Goal: Task Accomplishment & Management: Manage account settings

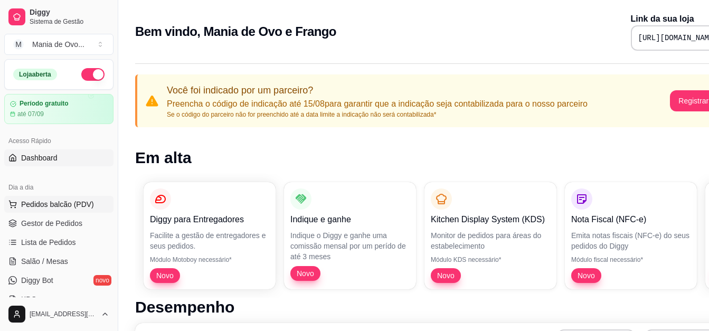
click at [26, 204] on span "Pedidos balcão (PDV)" at bounding box center [57, 204] width 73 height 11
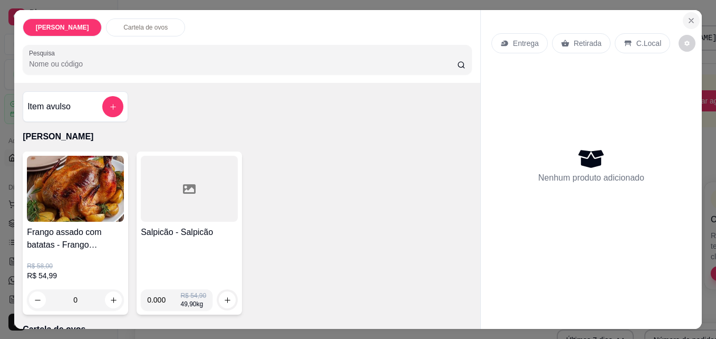
click at [687, 18] on icon "Close" at bounding box center [691, 20] width 8 height 8
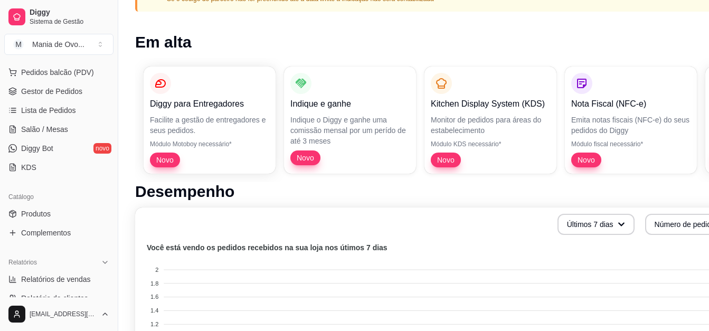
scroll to position [157, 0]
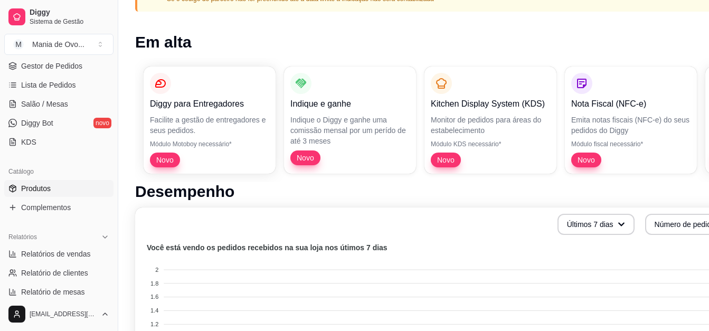
click at [62, 187] on link "Produtos" at bounding box center [58, 188] width 109 height 17
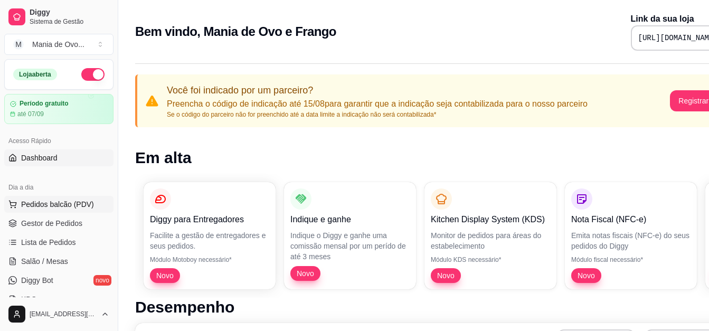
click at [71, 201] on span "Pedidos balcão (PDV)" at bounding box center [57, 204] width 73 height 11
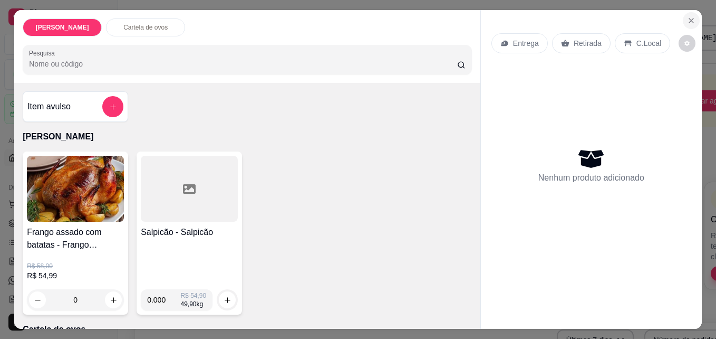
click at [687, 20] on icon "Close" at bounding box center [691, 20] width 8 height 8
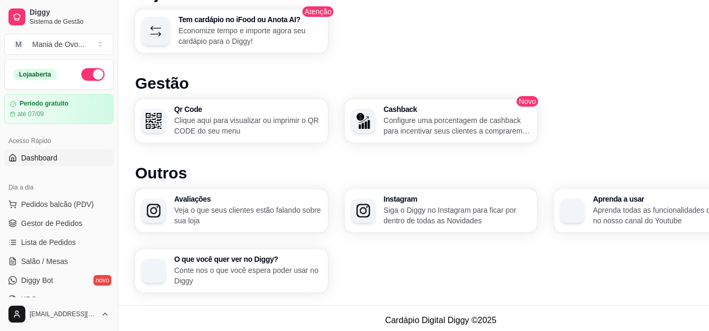
scroll to position [672, 0]
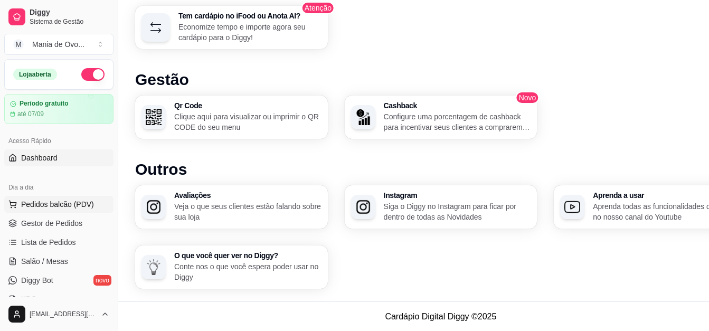
click at [30, 209] on button "Pedidos balcão (PDV)" at bounding box center [58, 204] width 109 height 17
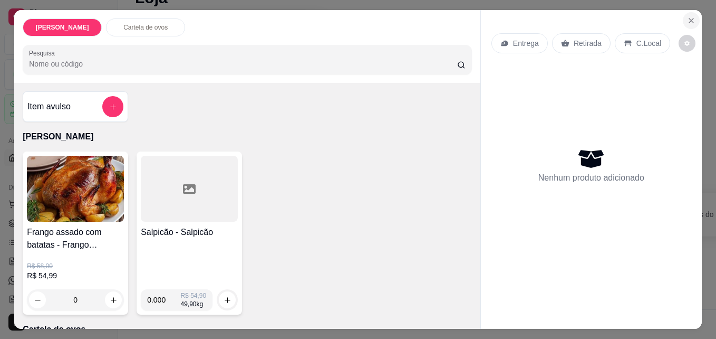
click at [683, 16] on button "Close" at bounding box center [691, 20] width 17 height 17
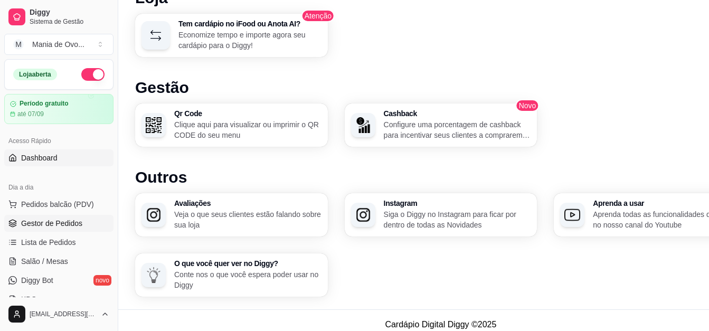
click at [59, 227] on span "Gestor de Pedidos" at bounding box center [51, 223] width 61 height 11
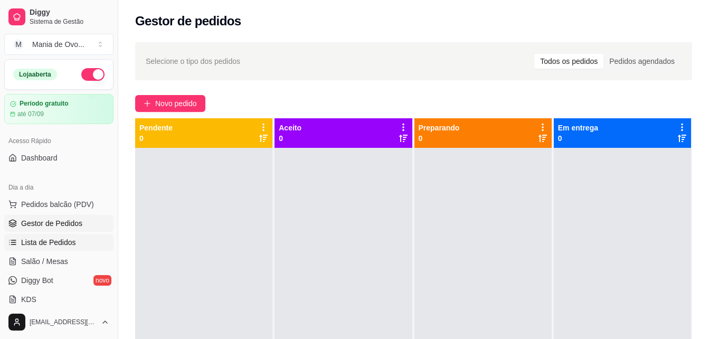
click at [52, 243] on span "Lista de Pedidos" at bounding box center [48, 242] width 55 height 11
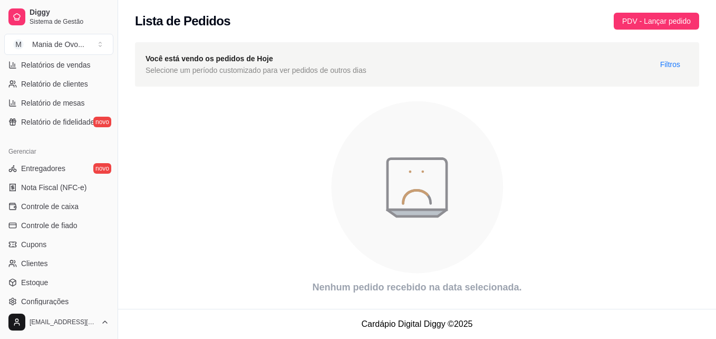
scroll to position [349, 0]
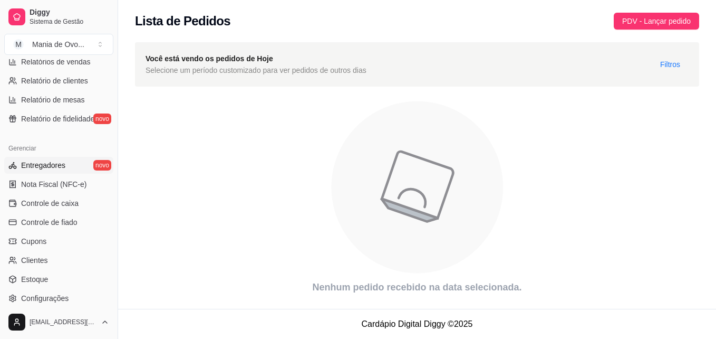
click at [33, 169] on span "Entregadores" at bounding box center [43, 165] width 44 height 11
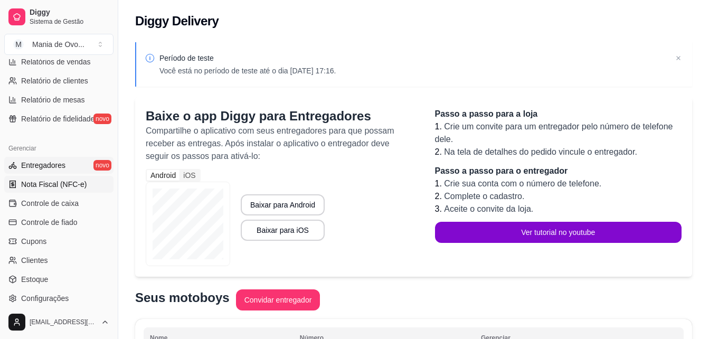
click at [39, 181] on span "Nota Fiscal (NFC-e)" at bounding box center [53, 184] width 65 height 11
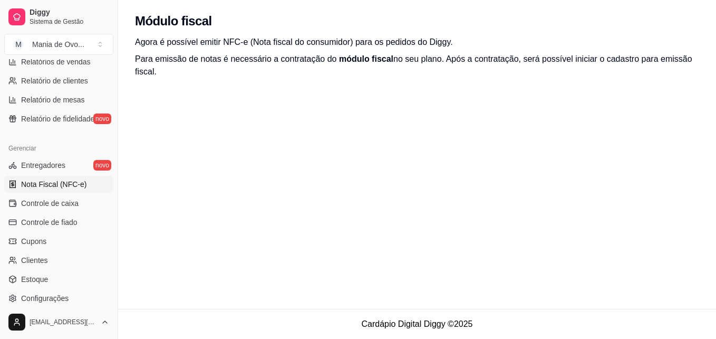
click at [43, 194] on ul "Entregadores novo Nota Fiscal (NFC-e) Controle de caixa Controle de fiado Cupon…" at bounding box center [58, 232] width 109 height 150
click at [45, 199] on span "Controle de caixa" at bounding box center [50, 203] width 58 height 11
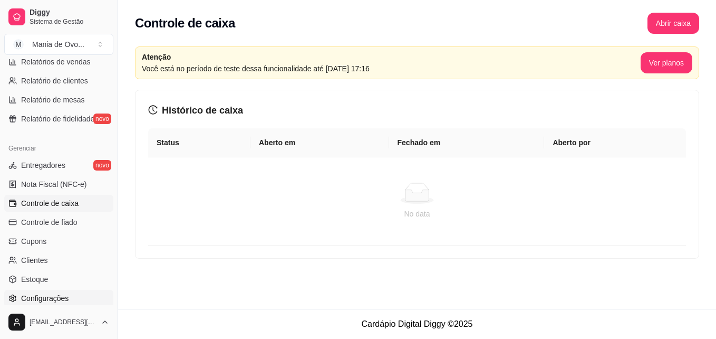
click at [79, 295] on link "Configurações" at bounding box center [58, 298] width 109 height 17
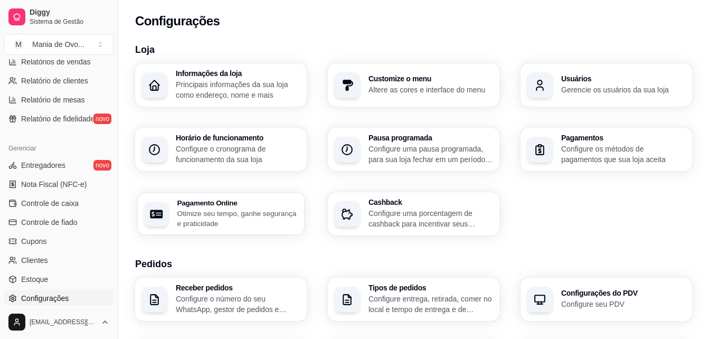
click at [253, 215] on p "Otimize seu tempo, ganhe segurança e praticidade" at bounding box center [237, 218] width 121 height 21
select select "4.98"
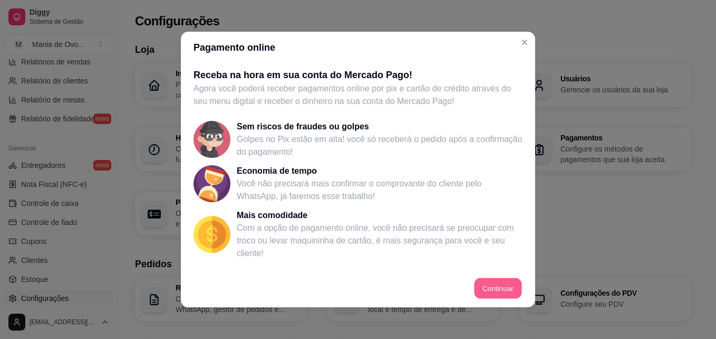
click at [478, 282] on button "Continuar" at bounding box center [498, 288] width 47 height 21
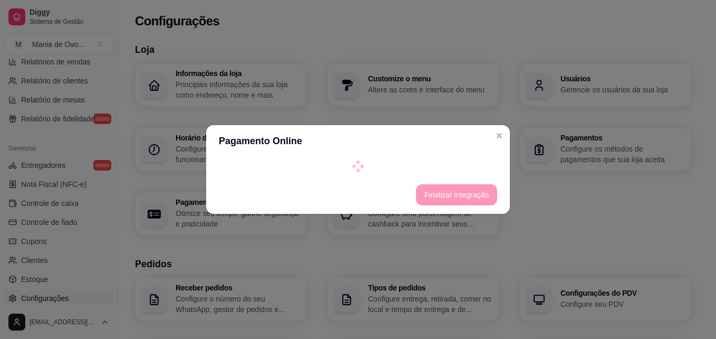
select select "4.98"
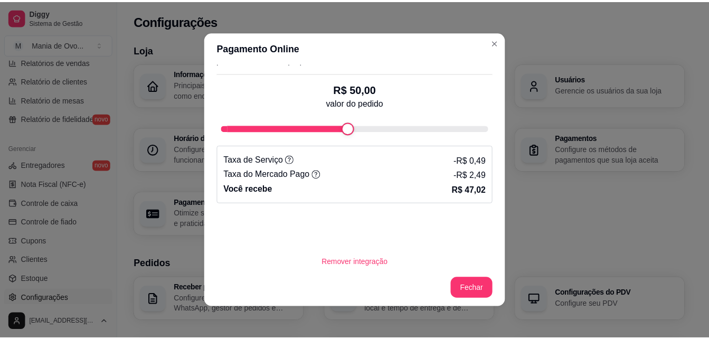
scroll to position [319, 0]
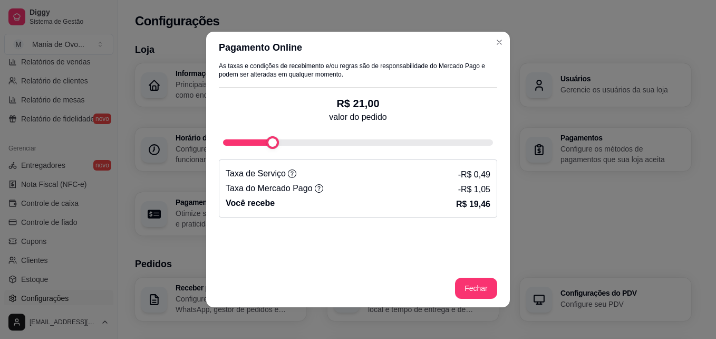
click at [265, 168] on div "Simule quanto você receberá: Escolha a forma de pagamento Cartão de crédito Pix…" at bounding box center [358, 94] width 279 height 246
click at [267, 142] on div "fee-calculator" at bounding box center [272, 142] width 13 height 13
type input "27"
click at [283, 146] on div "fee-calculator" at bounding box center [289, 142] width 13 height 13
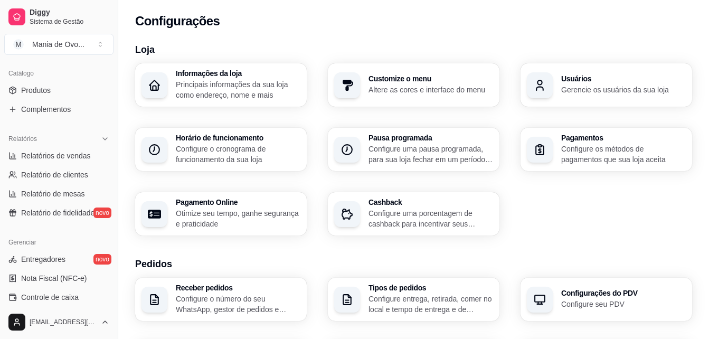
scroll to position [246, 0]
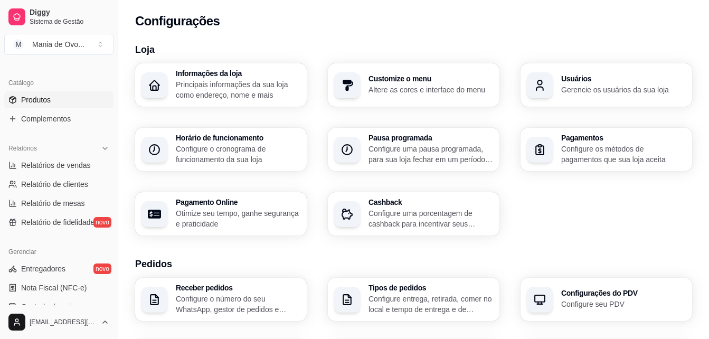
click at [67, 101] on link "Produtos" at bounding box center [58, 99] width 109 height 17
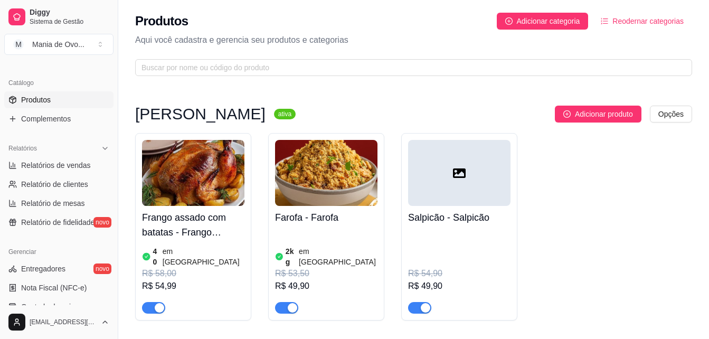
click at [708, 174] on div "Frango assado ativa Adicionar produto Opções Frango assado com batatas - Frango…" at bounding box center [413, 324] width 590 height 484
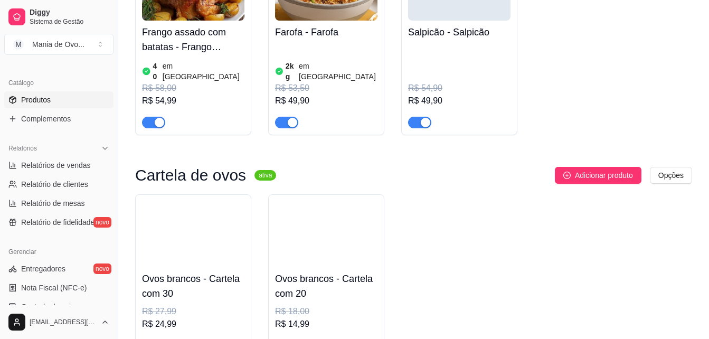
scroll to position [217, 0]
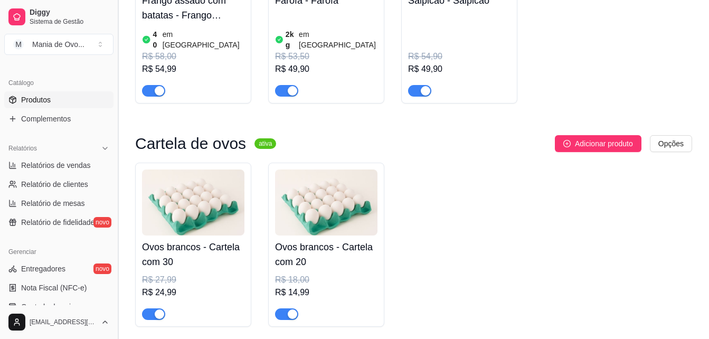
drag, startPoint x: 114, startPoint y: 165, endPoint x: 114, endPoint y: 187, distance: 22.2
click at [114, 187] on button "Toggle Sidebar" at bounding box center [117, 169] width 8 height 339
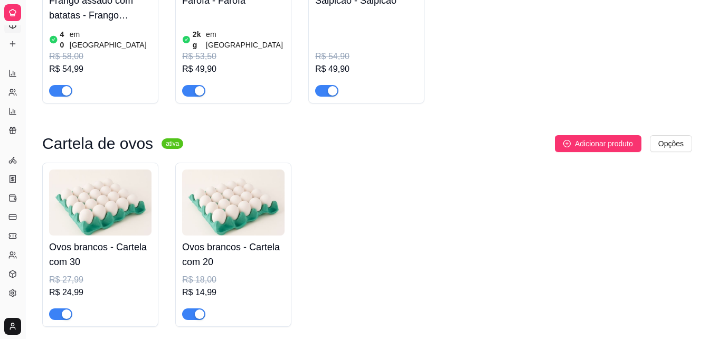
scroll to position [161, 0]
click at [24, 180] on button "Toggle Sidebar" at bounding box center [25, 169] width 8 height 339
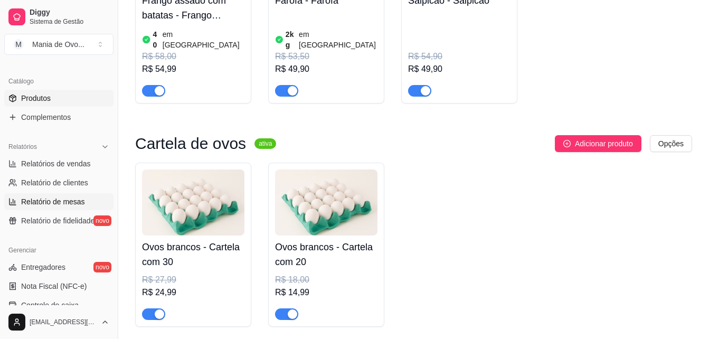
scroll to position [247, 0]
click at [118, 212] on button "Toggle Sidebar" at bounding box center [117, 169] width 8 height 339
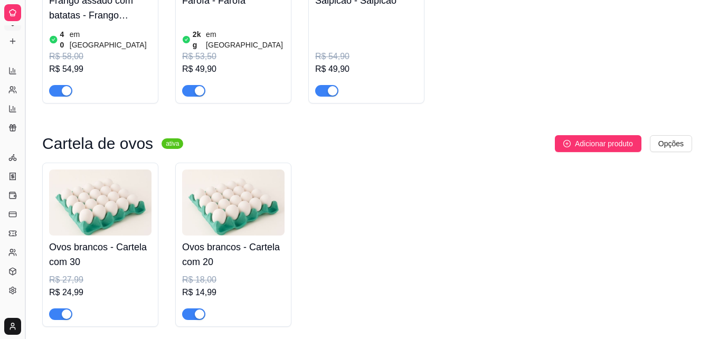
scroll to position [161, 0]
drag, startPoint x: 9, startPoint y: 289, endPoint x: 10, endPoint y: 303, distance: 13.8
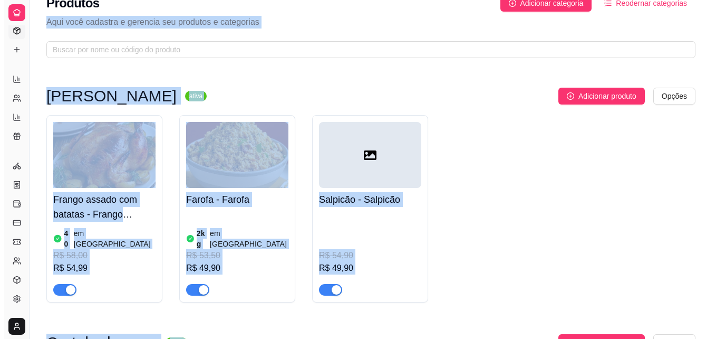
scroll to position [0, 0]
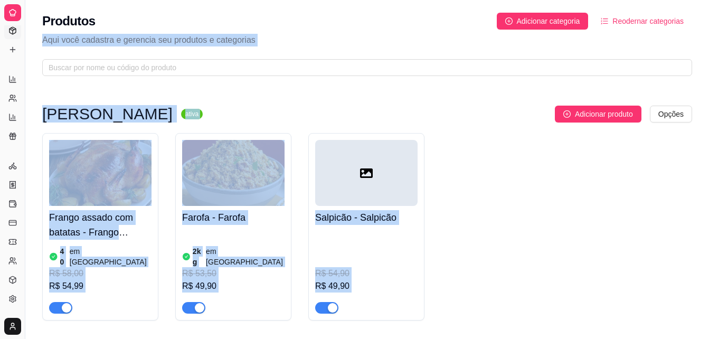
drag, startPoint x: 517, startPoint y: 141, endPoint x: 519, endPoint y: 4, distance: 137.2
click at [519, 4] on div "Produtos Adicionar categoria Reodernar categorias Aqui você cadastra e gerencia…" at bounding box center [366, 283] width 683 height 567
click at [500, 164] on div "Frango assado com batatas - Frango assado(Só aos domingos) 40 em estoque R$ 58,…" at bounding box center [366, 226] width 649 height 187
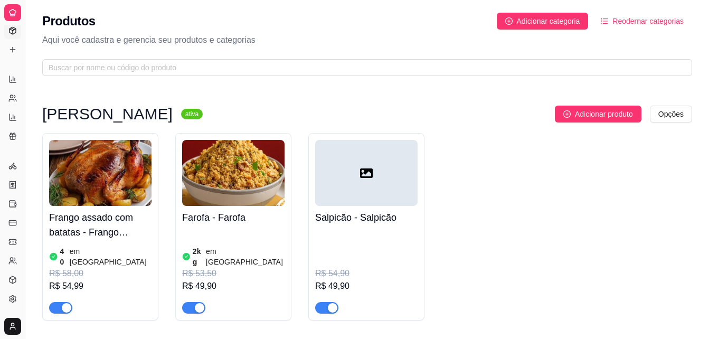
click at [357, 200] on div at bounding box center [366, 173] width 102 height 66
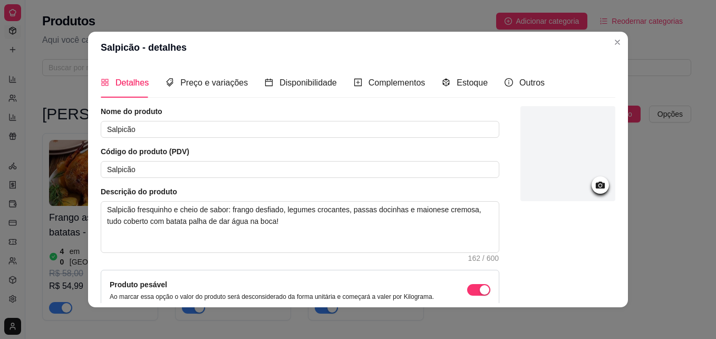
click at [530, 183] on div at bounding box center [568, 153] width 95 height 95
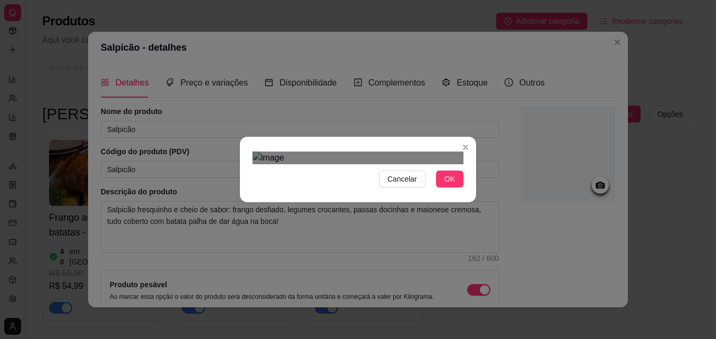
click at [471, 192] on div "Cancelar OK" at bounding box center [358, 169] width 236 height 44
click at [240, 192] on div "Cancelar OK" at bounding box center [358, 169] width 236 height 44
click at [297, 236] on div "Use the arrow keys to move the crop selection area" at bounding box center [358, 334] width 211 height 211
click at [437, 187] on button "OK" at bounding box center [449, 178] width 27 height 17
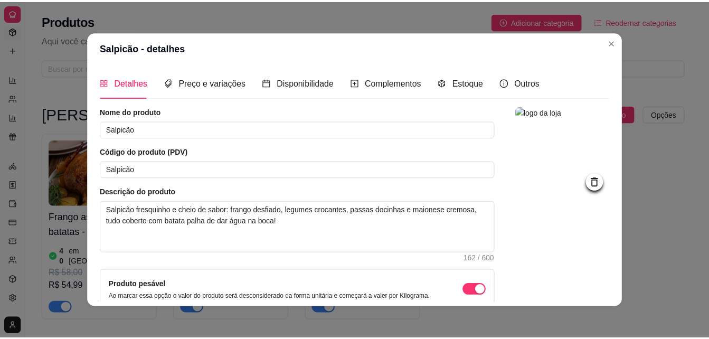
scroll to position [102, 0]
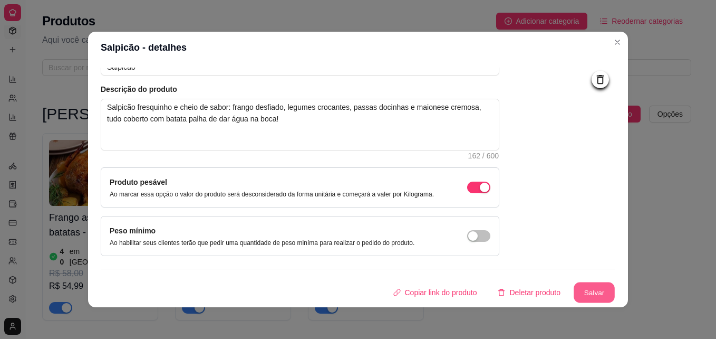
click at [585, 294] on button "Salvar" at bounding box center [594, 292] width 41 height 21
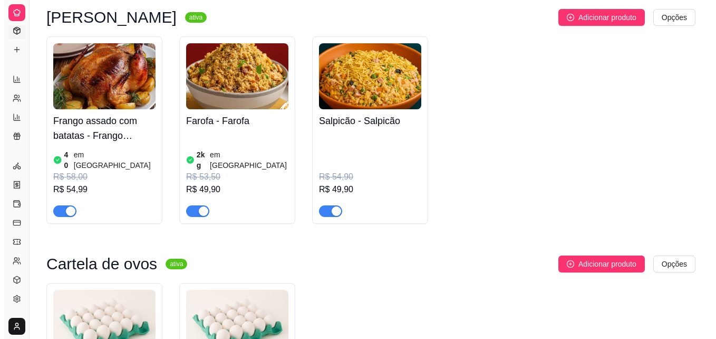
scroll to position [184, 0]
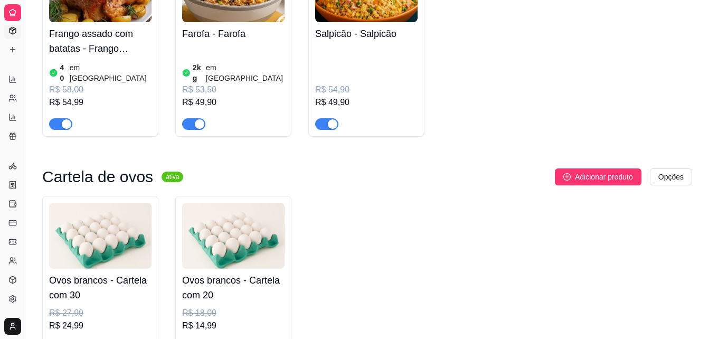
click at [105, 30] on h4 "Frango assado com batatas - Frango assado(Só aos domingos)" at bounding box center [100, 41] width 102 height 30
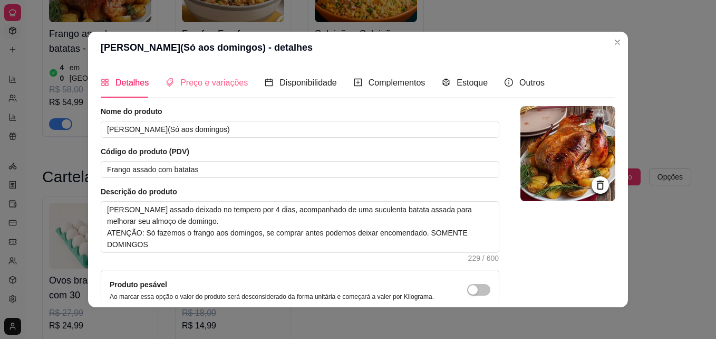
click at [209, 91] on div "Preço e variações" at bounding box center [207, 83] width 82 height 30
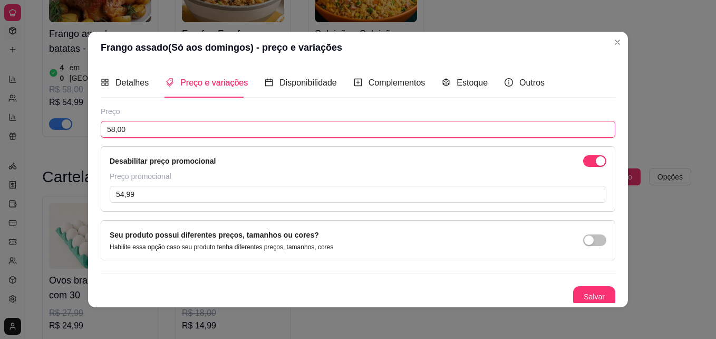
click at [109, 128] on input "58,00" at bounding box center [358, 129] width 515 height 17
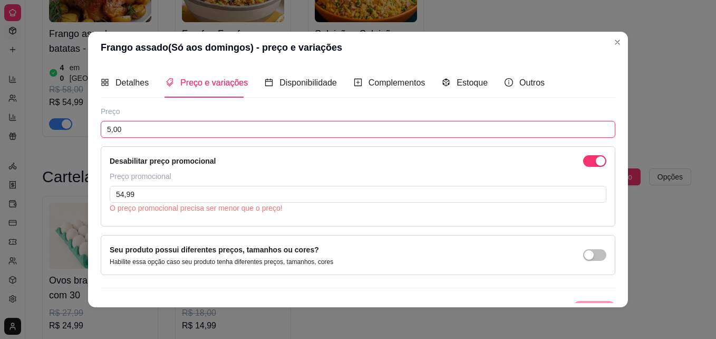
type input "58,00"
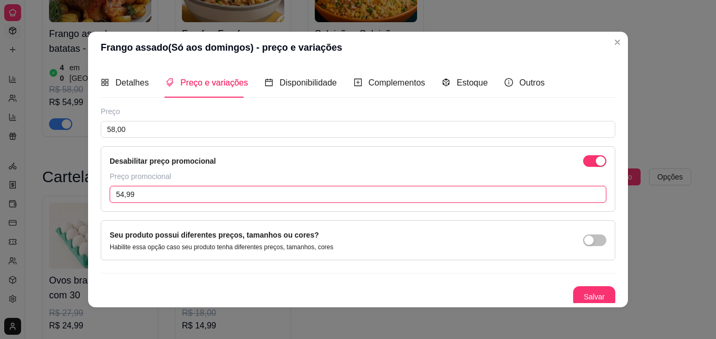
click at [118, 192] on input "54,99" at bounding box center [358, 194] width 497 height 17
type input "50,99"
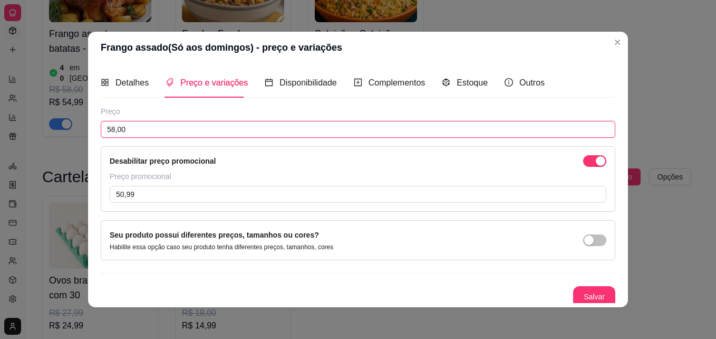
click at [111, 129] on input "58,00" at bounding box center [358, 129] width 515 height 17
click at [112, 126] on input "58,99" at bounding box center [358, 129] width 515 height 17
click at [110, 126] on input "58,99" at bounding box center [358, 129] width 515 height 17
type input "59,99"
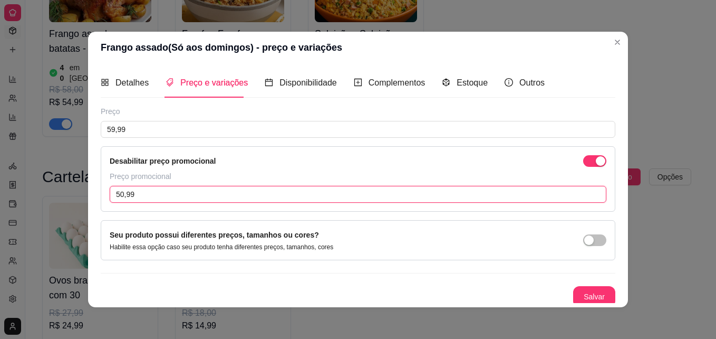
click at [121, 194] on input "50,99" at bounding box center [358, 194] width 497 height 17
type input "49,99"
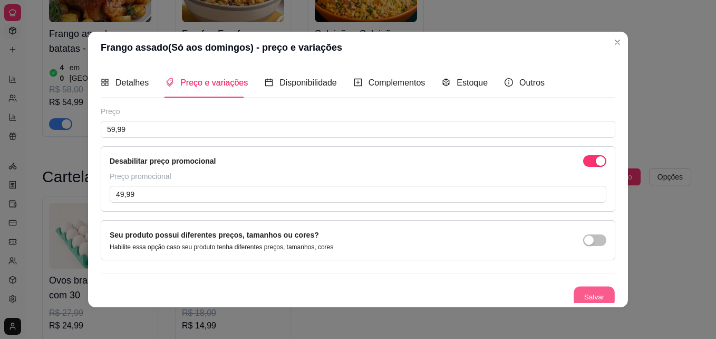
click at [574, 298] on button "Salvar" at bounding box center [594, 296] width 41 height 21
click at [574, 288] on button "Salvar" at bounding box center [594, 296] width 41 height 21
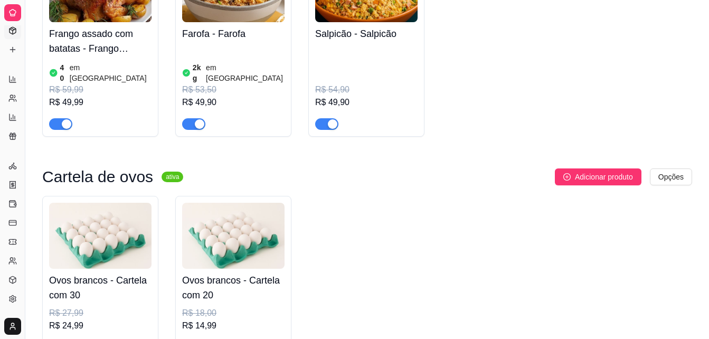
click at [97, 245] on img at bounding box center [100, 236] width 102 height 66
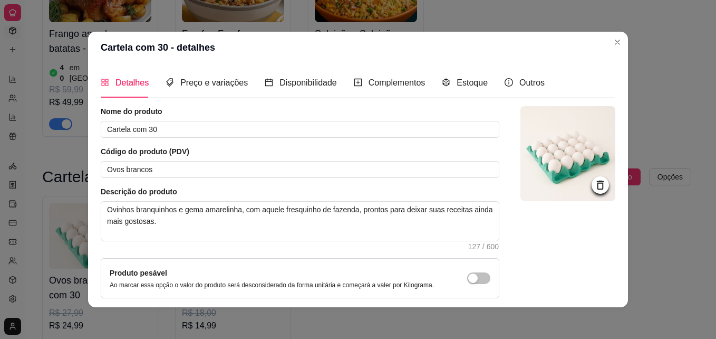
click at [521, 166] on img at bounding box center [568, 153] width 95 height 95
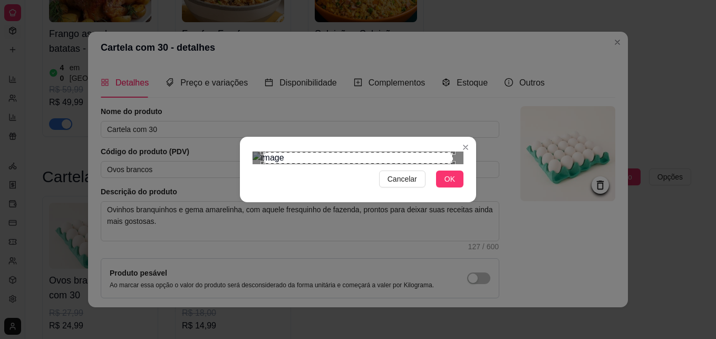
click at [231, 284] on div "Cancelar OK" at bounding box center [358, 169] width 716 height 339
click at [456, 151] on img at bounding box center [358, 157] width 211 height 13
click at [228, 270] on div "Cancelar OK" at bounding box center [358, 169] width 716 height 339
click at [477, 39] on div "Cancelar OK" at bounding box center [358, 169] width 716 height 339
click at [447, 185] on span "OK" at bounding box center [450, 179] width 11 height 12
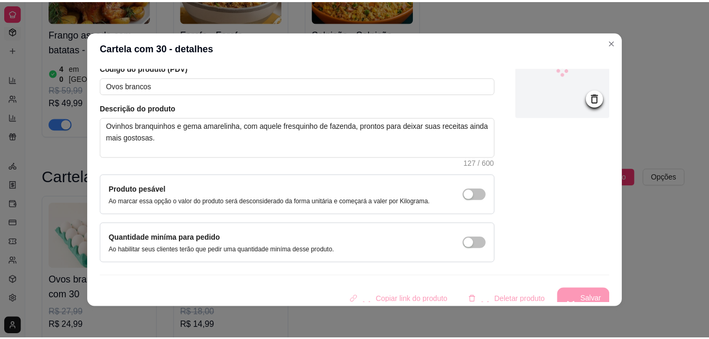
scroll to position [91, 0]
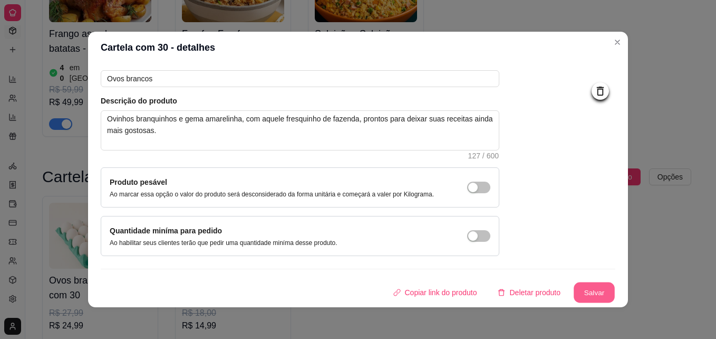
click at [579, 283] on button "Salvar" at bounding box center [594, 292] width 41 height 21
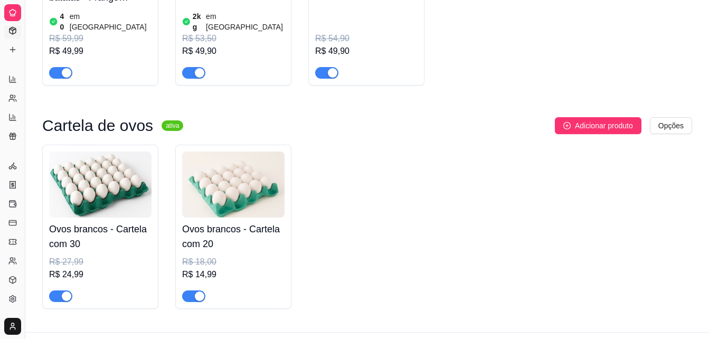
scroll to position [236, 0]
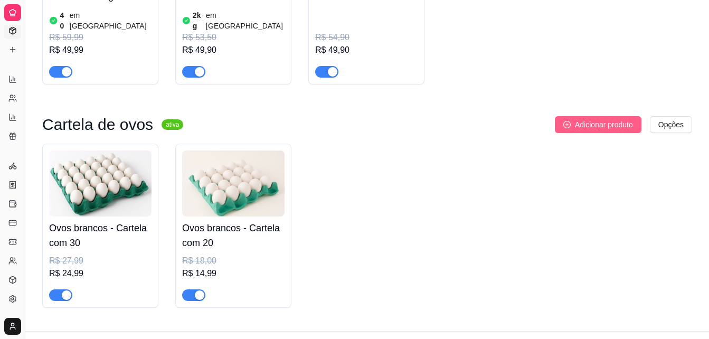
click at [628, 121] on button "Adicionar produto" at bounding box center [598, 124] width 87 height 17
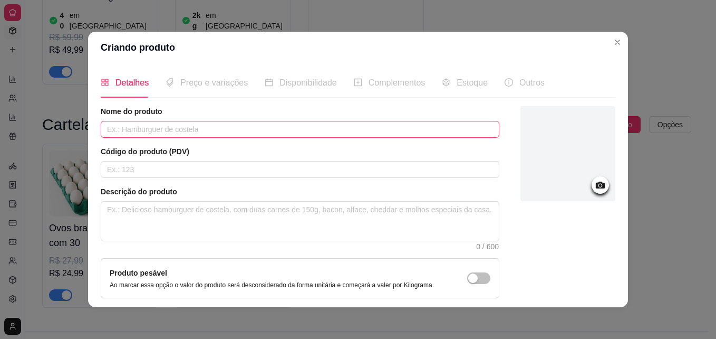
click at [255, 126] on input "text" at bounding box center [300, 129] width 399 height 17
type input "V"
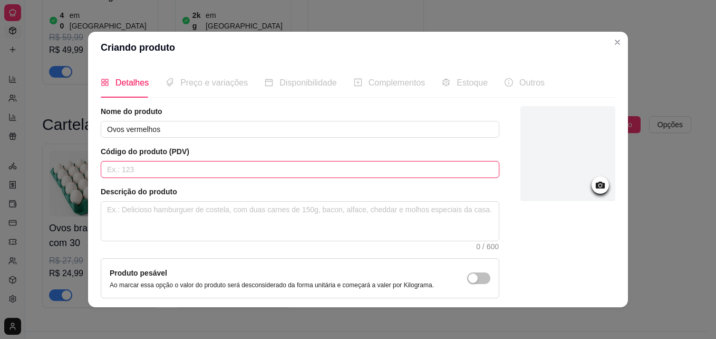
click at [158, 164] on input "text" at bounding box center [300, 169] width 399 height 17
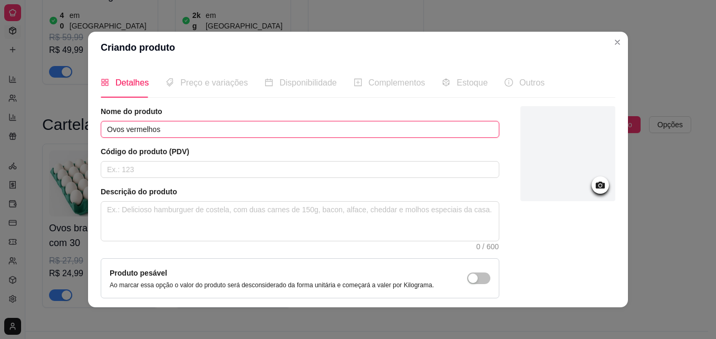
click at [179, 130] on input "Ovos vermelhos" at bounding box center [300, 129] width 399 height 17
type input "Ovos vermelhos com 30"
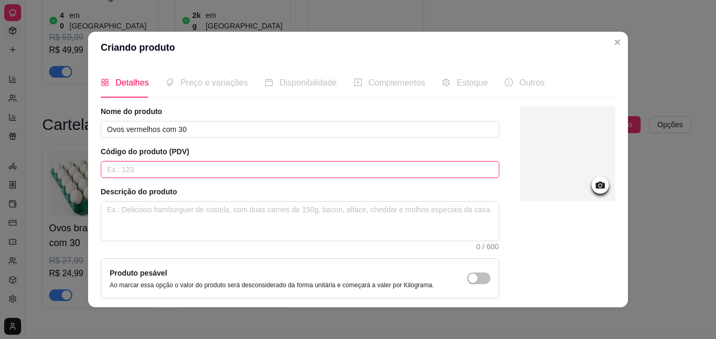
click at [130, 170] on input "text" at bounding box center [300, 169] width 399 height 17
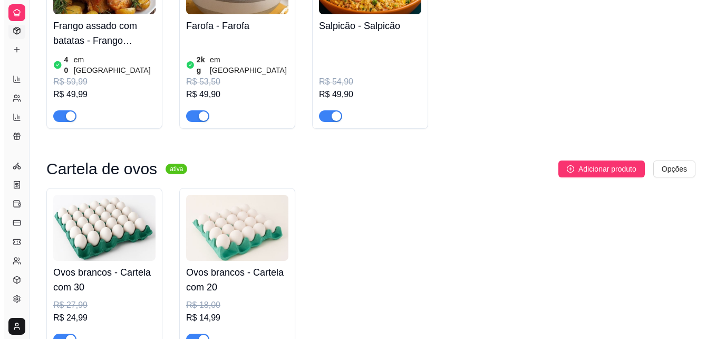
scroll to position [193, 0]
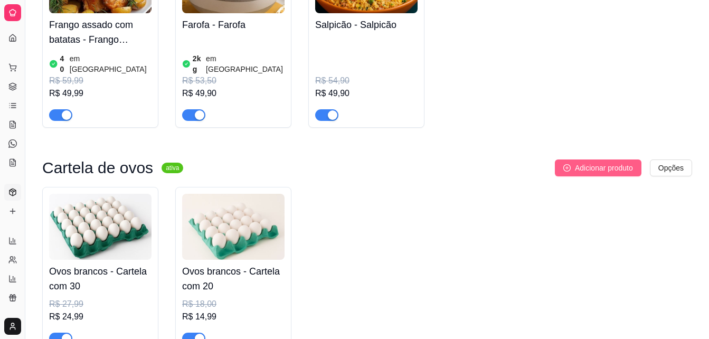
click at [565, 159] on button "Adicionar produto" at bounding box center [598, 167] width 87 height 17
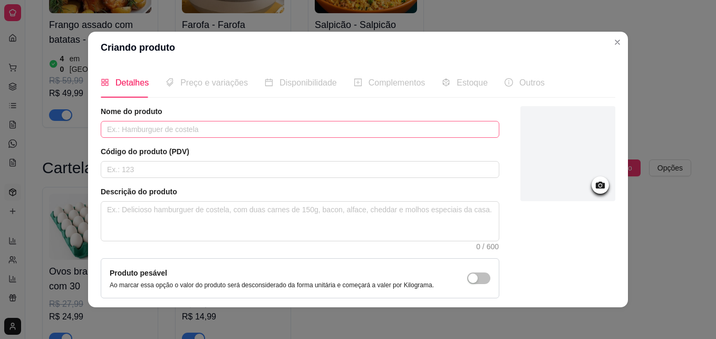
drag, startPoint x: 318, startPoint y: 116, endPoint x: 316, endPoint y: 123, distance: 7.2
click at [316, 123] on div "Nome do produto" at bounding box center [300, 122] width 399 height 32
click at [316, 123] on input "text" at bounding box center [300, 129] width 399 height 17
type input "c"
drag, startPoint x: 154, startPoint y: 128, endPoint x: 64, endPoint y: 137, distance: 89.7
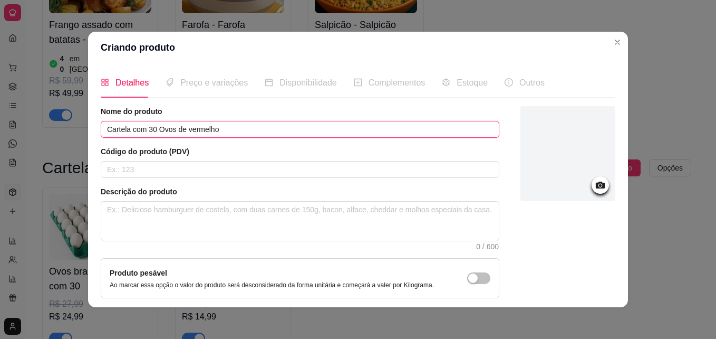
click at [64, 137] on div "Criando produto Detalhes Preço e variações Disponibilidade Complementos Estoque…" at bounding box center [358, 169] width 716 height 339
click at [194, 127] on input "Ovos de vermelho" at bounding box center [300, 129] width 399 height 17
type input "Ovos de vermelho com 30"
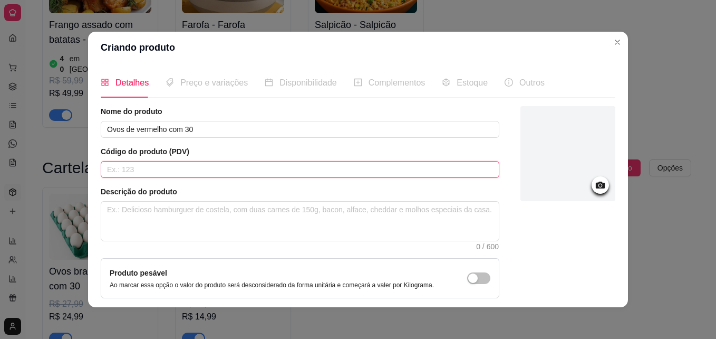
click at [186, 161] on input "text" at bounding box center [300, 169] width 399 height 17
type input "C/30 vermelho"
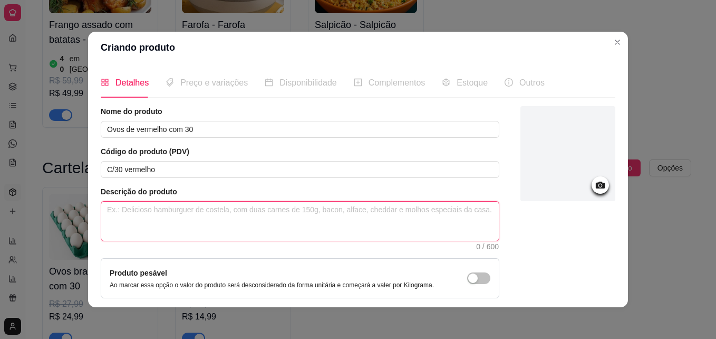
click at [159, 213] on textarea at bounding box center [300, 221] width 398 height 39
paste textarea "Ovinhos vermelhinhos, de casca lisa e brilhante, com gema amarelinha e frescor …"
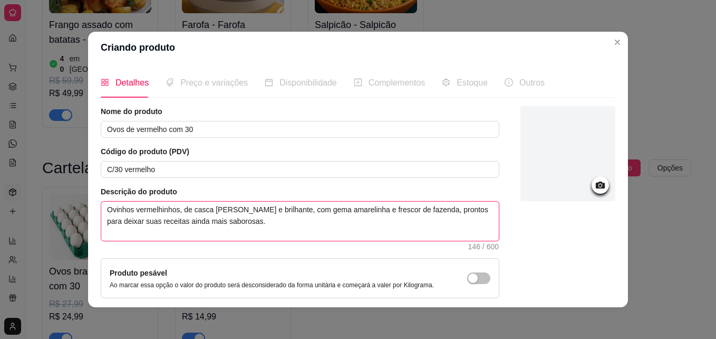
type textarea "Ovinhos vermelhinhos, de casca lisa e brilhante, com gema amarelinha e frescor …"
click at [558, 150] on div at bounding box center [568, 153] width 95 height 95
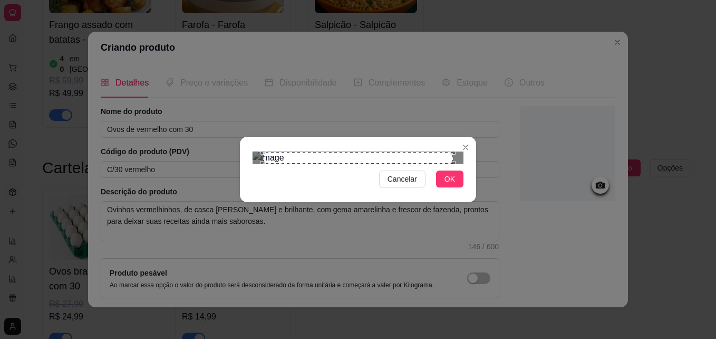
click at [227, 281] on div "Cancelar OK" at bounding box center [358, 169] width 716 height 339
click at [480, 43] on div "Cancelar OK" at bounding box center [358, 169] width 716 height 339
click at [446, 187] on button "OK" at bounding box center [449, 178] width 27 height 17
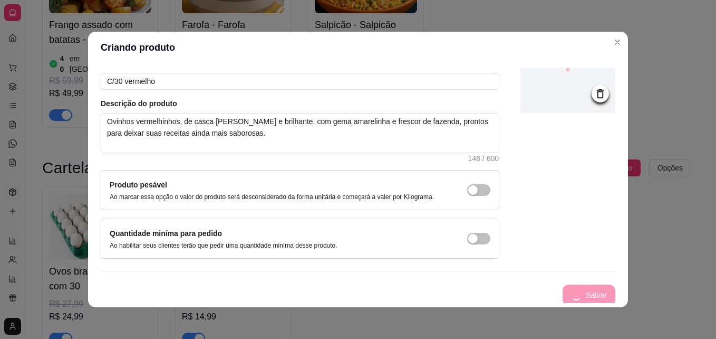
scroll to position [91, 0]
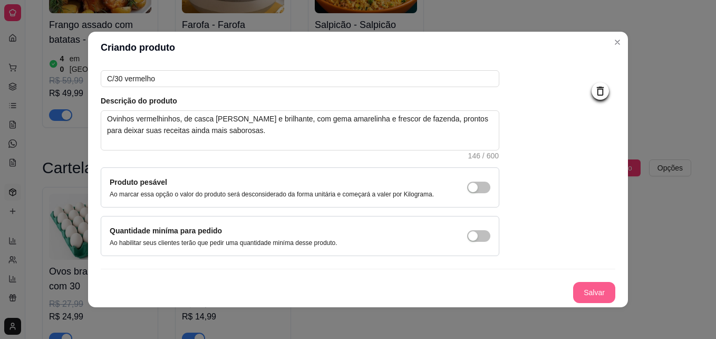
click at [576, 291] on button "Salvar" at bounding box center [595, 292] width 42 height 21
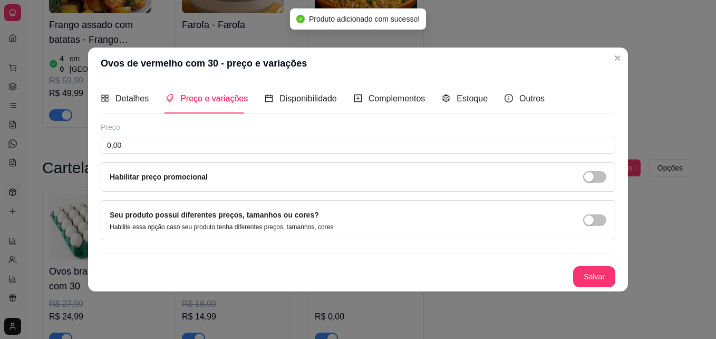
scroll to position [0, 0]
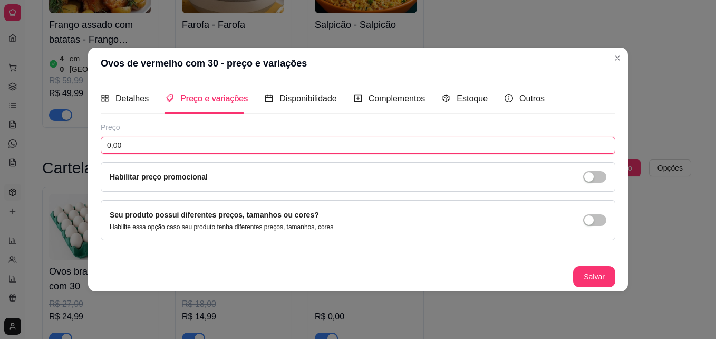
click at [198, 147] on input "0,00" at bounding box center [358, 145] width 515 height 17
drag, startPoint x: 140, startPoint y: 150, endPoint x: 241, endPoint y: 158, distance: 101.0
click at [241, 158] on div "Preço 26,99 Habilitar preço promocional" at bounding box center [358, 157] width 515 height 70
type input "29,99"
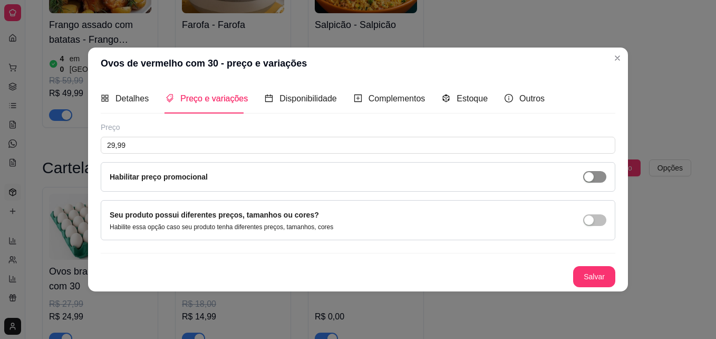
click at [587, 175] on div "button" at bounding box center [589, 176] width 9 height 9
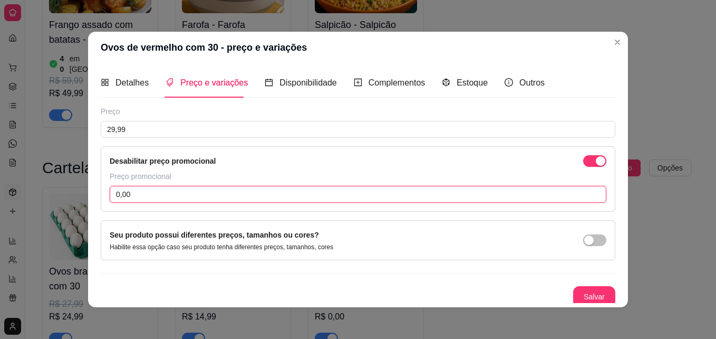
click at [146, 186] on input "0,00" at bounding box center [358, 194] width 497 height 17
type input "26,99"
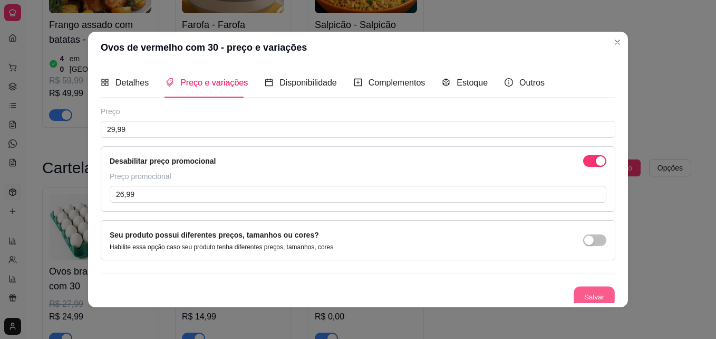
click at [589, 290] on button "Salvar" at bounding box center [594, 296] width 41 height 21
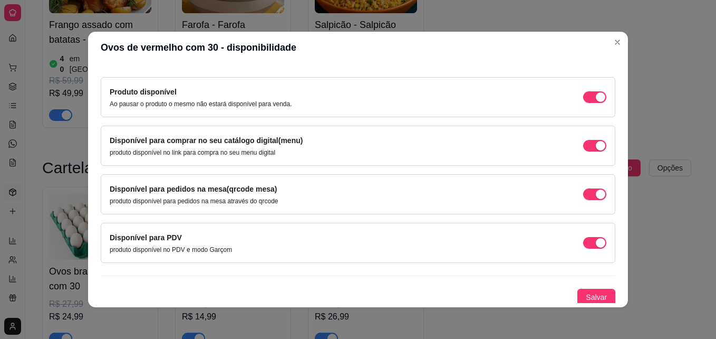
scroll to position [93, 0]
click at [584, 199] on div "Disponível para pedidos na mesa(qrcode mesa) produto disponível para pedidos na…" at bounding box center [358, 193] width 497 height 22
click at [596, 101] on div "button" at bounding box center [600, 95] width 9 height 9
click at [584, 102] on span "button" at bounding box center [595, 96] width 23 height 12
click at [584, 102] on button "button" at bounding box center [595, 96] width 23 height 12
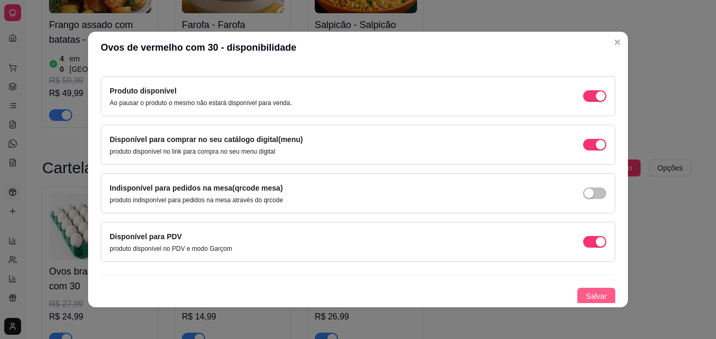
click at [586, 298] on span "Salvar" at bounding box center [596, 296] width 21 height 12
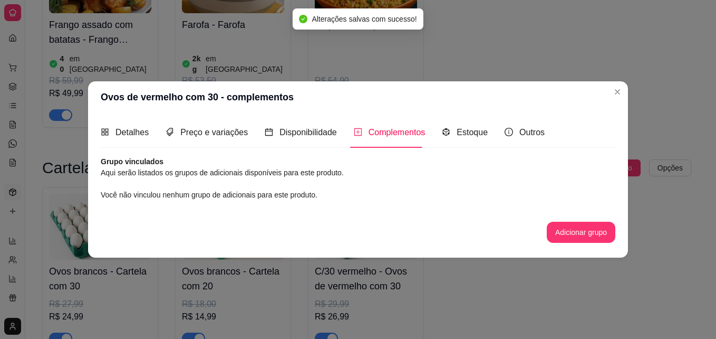
scroll to position [0, 0]
click at [558, 225] on button "Adicionar grupo" at bounding box center [581, 232] width 66 height 21
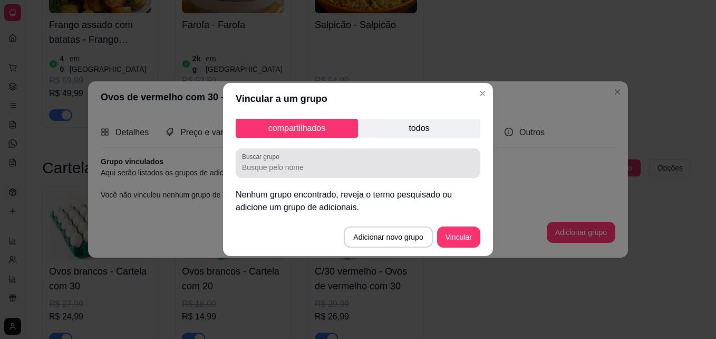
click at [362, 168] on input "Buscar grupo" at bounding box center [358, 167] width 232 height 11
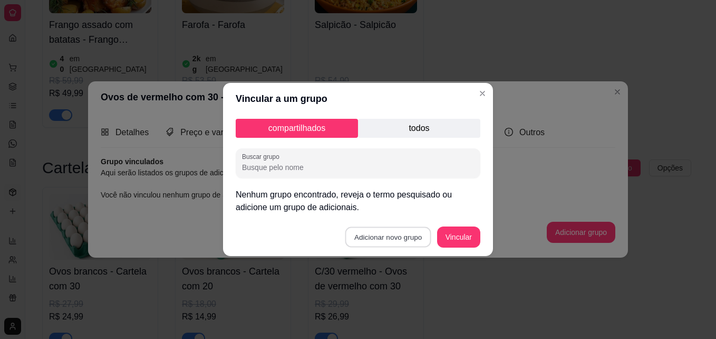
click at [377, 238] on button "Adicionar novo grupo" at bounding box center [389, 237] width 86 height 21
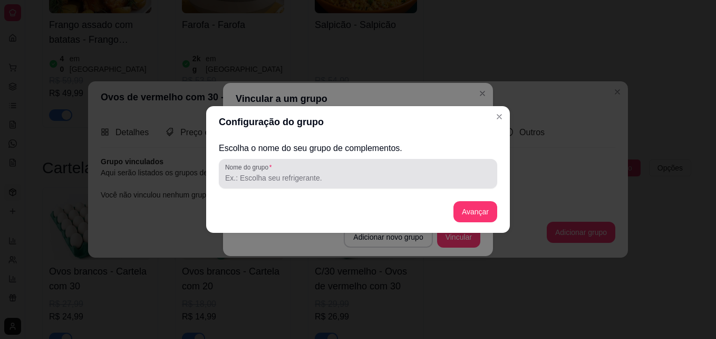
click at [391, 183] on input "Nome do grupo" at bounding box center [358, 178] width 266 height 11
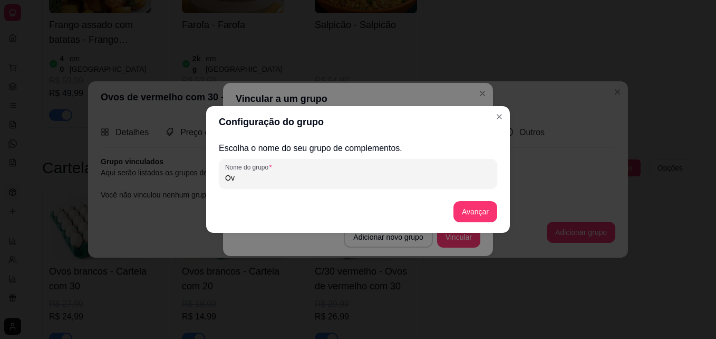
type input "O"
type input "Cartelas de ovos"
click at [463, 212] on button "Avançar" at bounding box center [476, 211] width 44 height 21
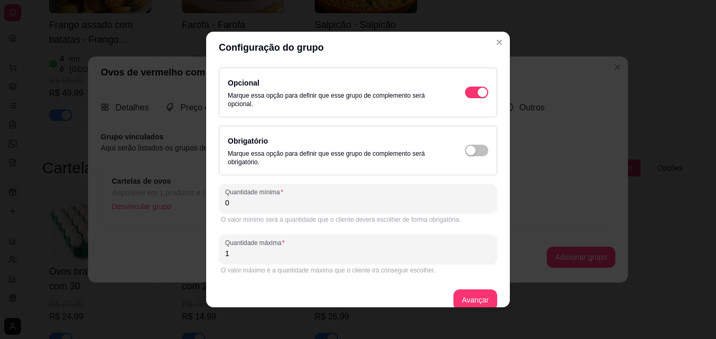
click at [386, 205] on input "0" at bounding box center [358, 202] width 266 height 11
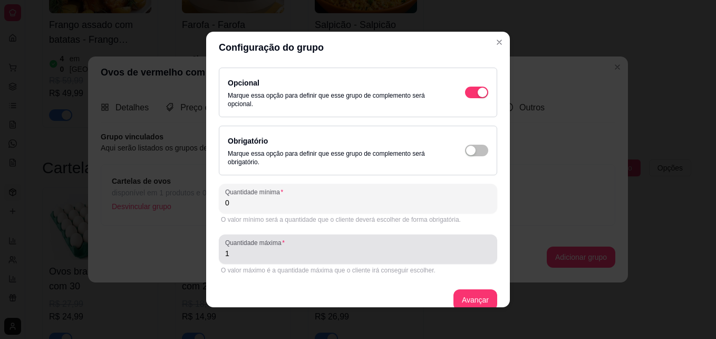
click at [397, 245] on div "1" at bounding box center [358, 248] width 266 height 21
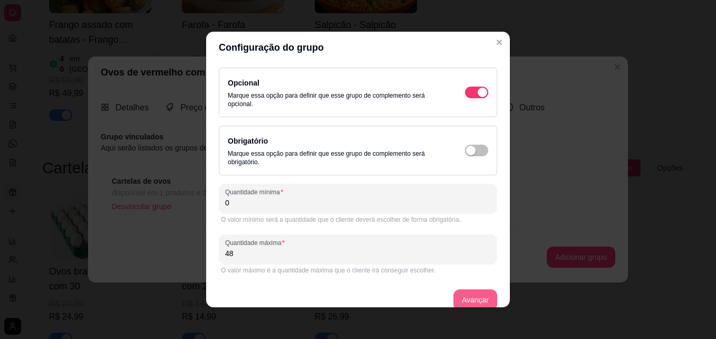
type input "48"
click at [464, 296] on button "Avançar" at bounding box center [475, 300] width 43 height 21
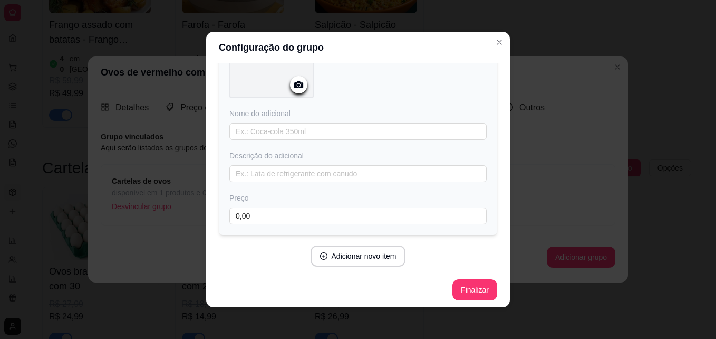
scroll to position [103, 0]
click at [495, 43] on icon "Close" at bounding box center [499, 42] width 8 height 8
click at [463, 286] on button "Finalizar" at bounding box center [475, 286] width 45 height 21
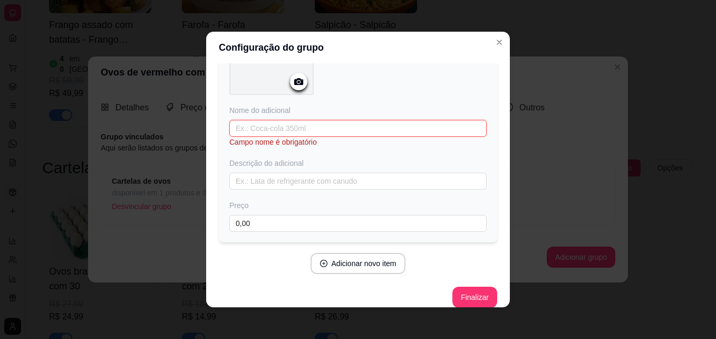
click at [317, 134] on input "text" at bounding box center [358, 128] width 257 height 17
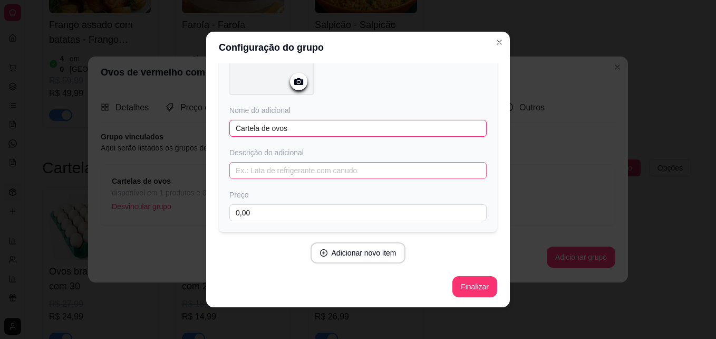
type input "Cartela de ovos"
click at [292, 169] on input "text" at bounding box center [358, 170] width 257 height 17
paste input "Ovinhos vermelhinhos, de casca lisa e brilhante, com gema amarelinha e frescor …"
type input "Ovinhos vermelhinhos, de casca lisa e brilhante, com gema amarelinha e frescor …"
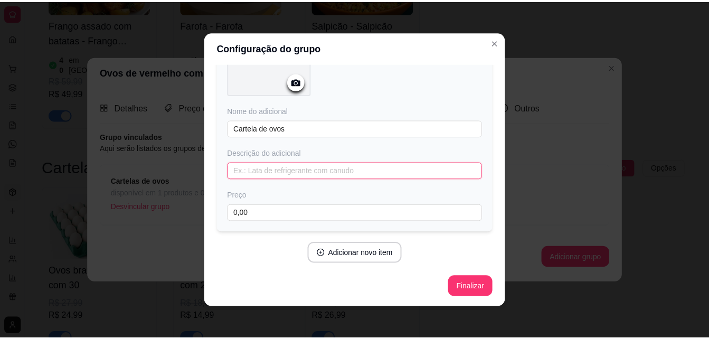
scroll to position [0, 0]
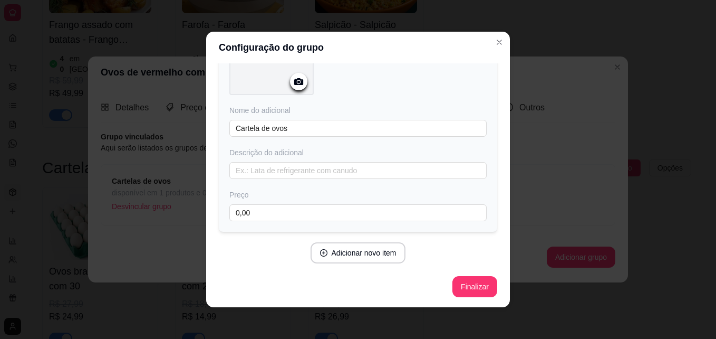
click at [464, 275] on div "Adicione os itens que irão compor este grupo, depois você poderá configurá-los …" at bounding box center [358, 133] width 279 height 339
click at [462, 279] on button "Finalizar" at bounding box center [475, 286] width 45 height 21
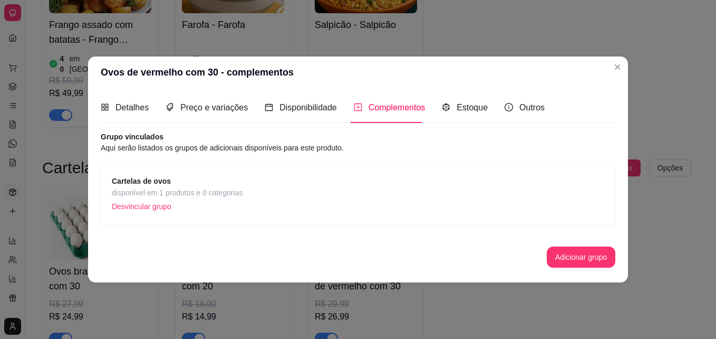
click at [134, 199] on p "Desvincular grupo" at bounding box center [177, 206] width 131 height 16
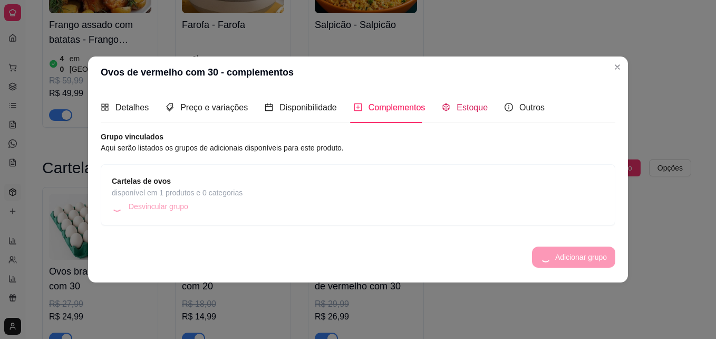
click at [460, 110] on span "Estoque" at bounding box center [472, 107] width 31 height 9
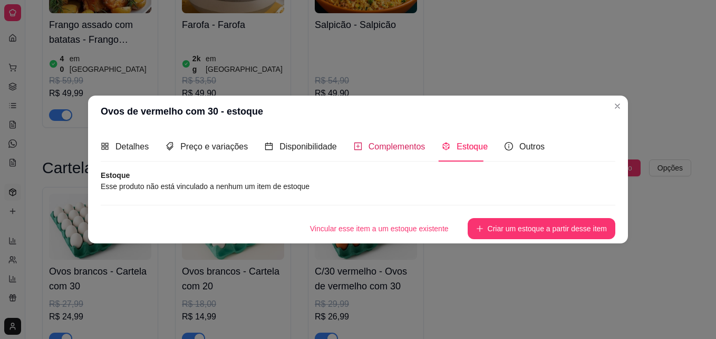
click at [396, 145] on span "Complementos" at bounding box center [397, 146] width 57 height 9
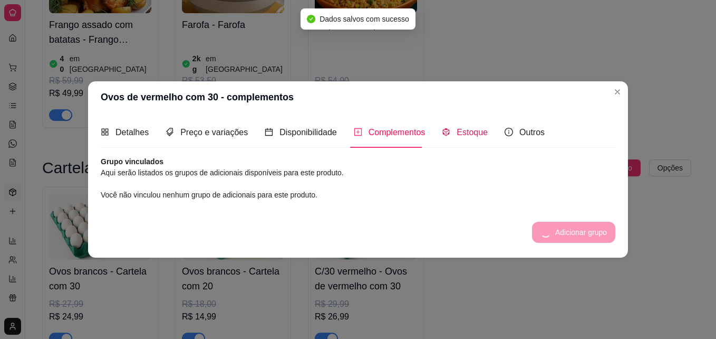
click at [450, 139] on div "Estoque" at bounding box center [465, 132] width 46 height 13
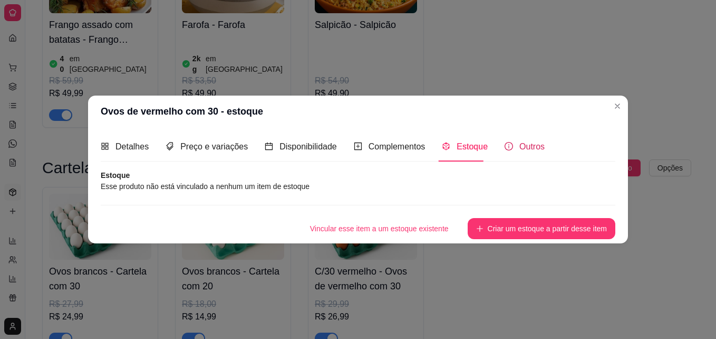
click at [518, 152] on div "Outros" at bounding box center [525, 146] width 40 height 13
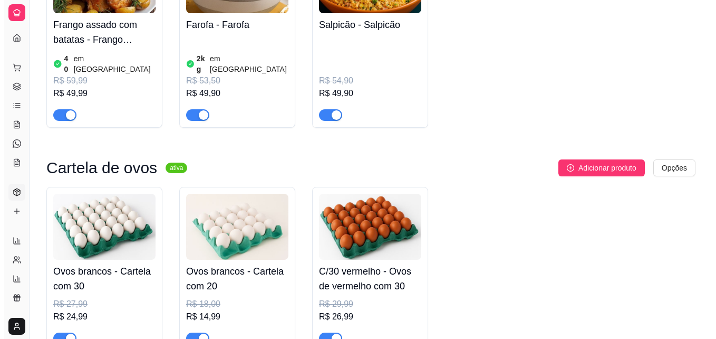
scroll to position [249, 0]
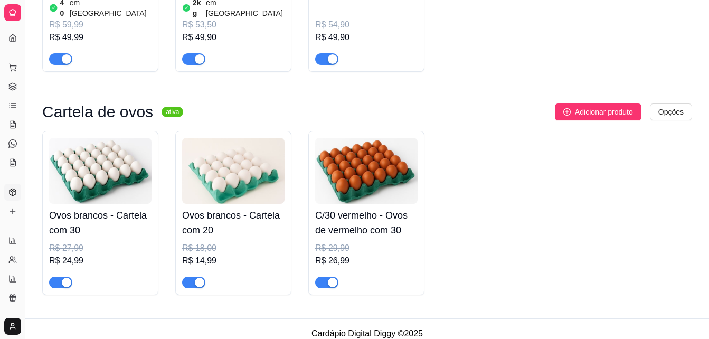
click at [403, 180] on img at bounding box center [366, 171] width 102 height 66
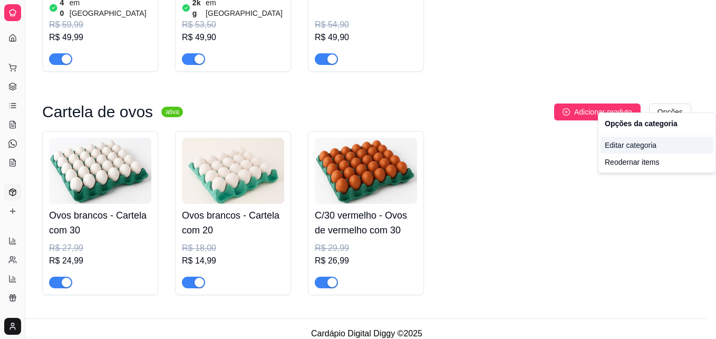
click at [634, 148] on div "Editar categoria" at bounding box center [657, 145] width 113 height 17
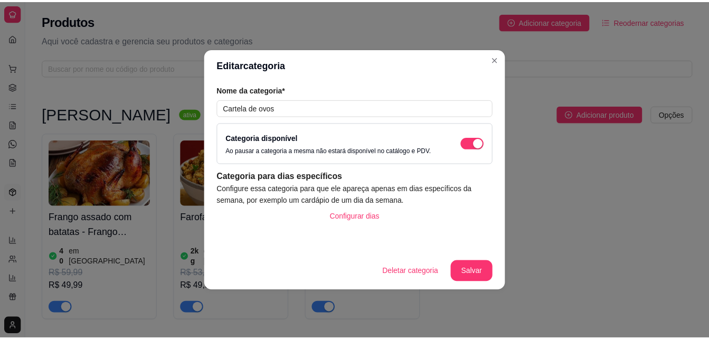
scroll to position [181, 0]
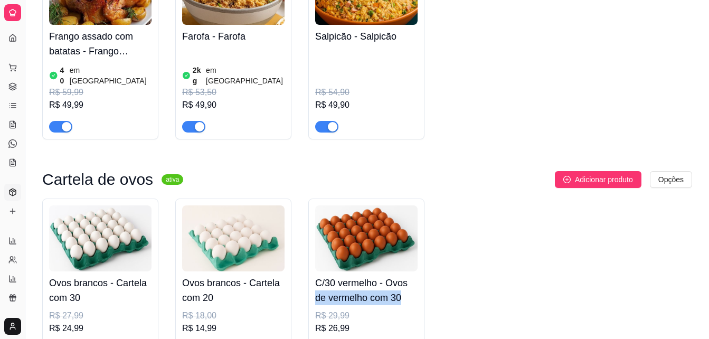
drag, startPoint x: 367, startPoint y: 265, endPoint x: 402, endPoint y: 267, distance: 34.9
click at [402, 267] on div "Ovos brancos - Cartela com 30 R$ 27,99 R$ 24,99 Ovos brancos - Cartela com 20 R…" at bounding box center [366, 280] width 649 height 164
drag, startPoint x: 402, startPoint y: 267, endPoint x: 570, endPoint y: 165, distance: 197.7
click at [570, 171] on button "Adicionar produto" at bounding box center [598, 179] width 87 height 17
click at [385, 226] on img at bounding box center [366, 238] width 102 height 66
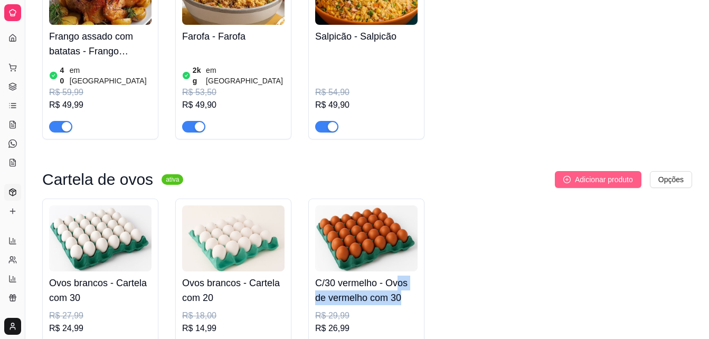
click at [620, 174] on span "Adicionar produto" at bounding box center [604, 180] width 58 height 12
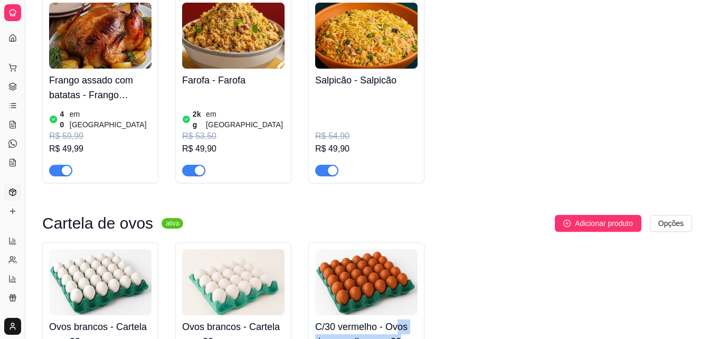
scroll to position [130, 0]
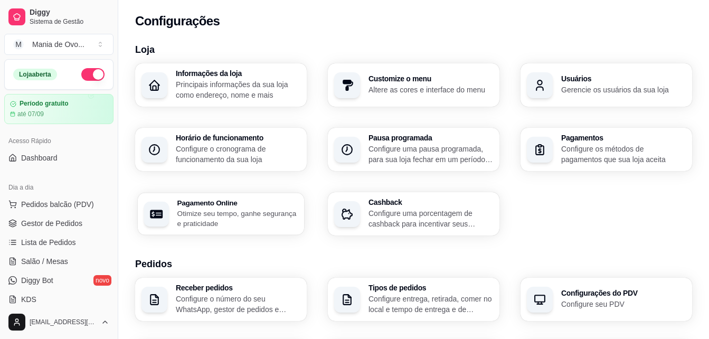
click at [262, 202] on h3 "Pagamento Online" at bounding box center [237, 202] width 121 height 7
select select "4.98"
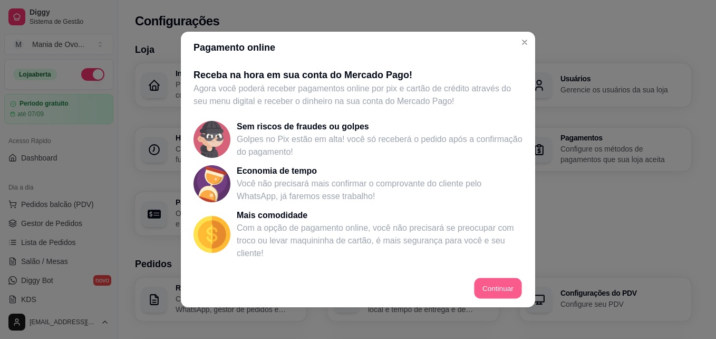
click at [484, 285] on button "Continuar" at bounding box center [498, 288] width 47 height 21
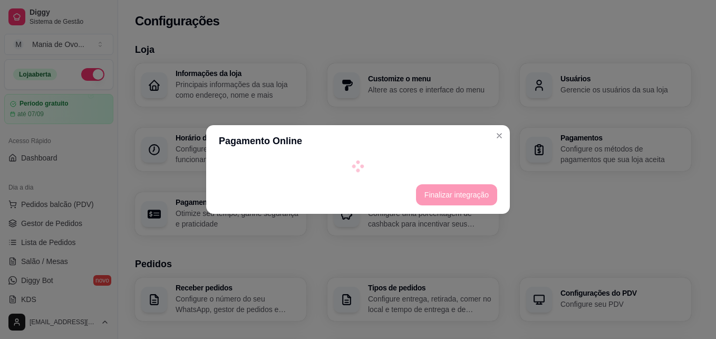
select select "4.98"
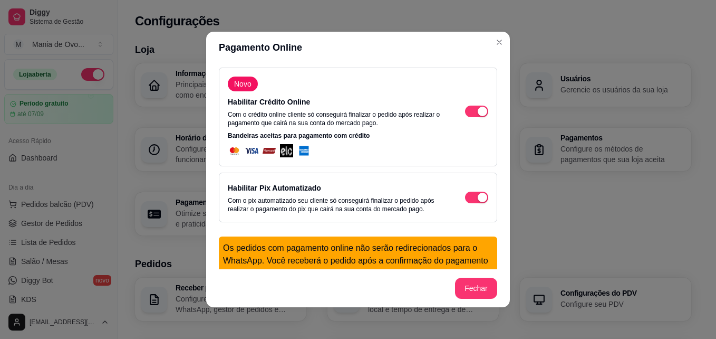
scroll to position [341, 0]
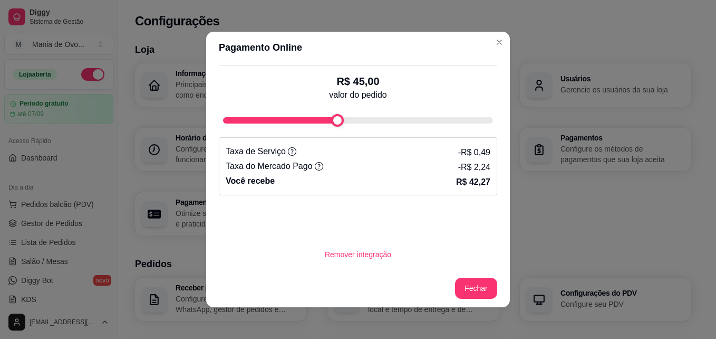
click at [331, 127] on div "fee-calculator" at bounding box center [337, 120] width 13 height 13
click at [358, 122] on div "fee-calculator" at bounding box center [359, 120] width 13 height 13
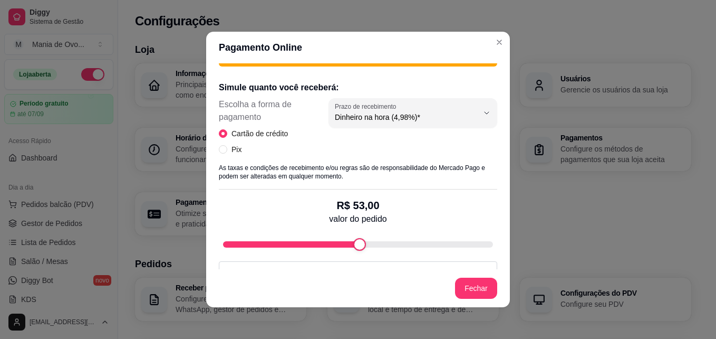
scroll to position [280, 0]
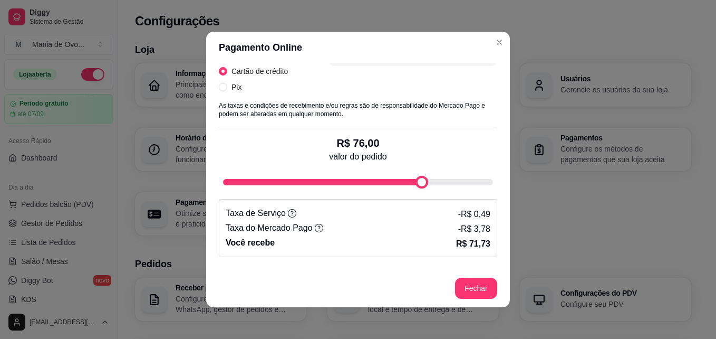
click at [417, 180] on div "fee-calculator" at bounding box center [358, 182] width 270 height 6
click at [303, 198] on div "Simule quanto você receberá: Escolha a forma de pagamento Cartão de crédito Pix…" at bounding box center [358, 134] width 279 height 246
drag, startPoint x: 303, startPoint y: 198, endPoint x: 307, endPoint y: 185, distance: 13.8
click at [307, 185] on div "Simule quanto você receberá: Escolha a forma de pagamento Cartão de crédito Pix…" at bounding box center [358, 134] width 279 height 246
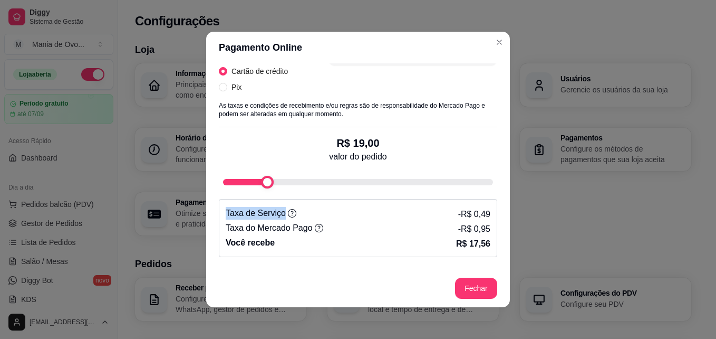
click at [261, 185] on div "fee-calculator" at bounding box center [267, 182] width 13 height 13
type input "21"
click at [266, 183] on div "fee-calculator" at bounding box center [272, 182] width 13 height 13
click at [223, 85] on input "Pix" at bounding box center [223, 87] width 8 height 8
radio input "true"
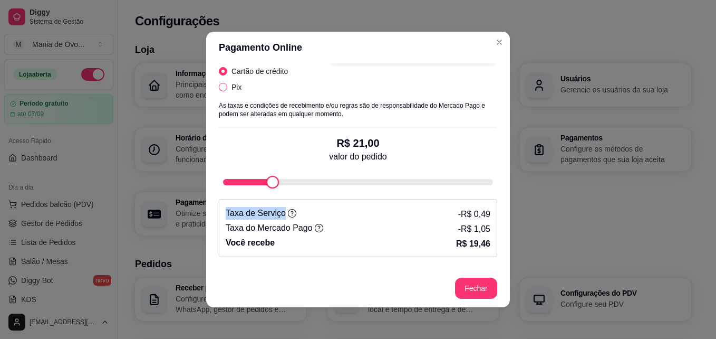
scroll to position [267, 0]
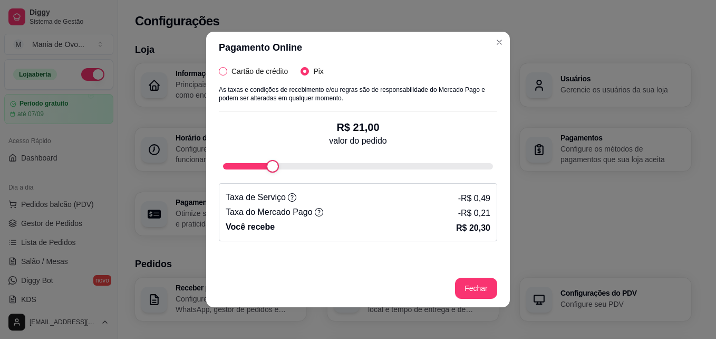
click at [227, 75] on span "Cartão de crédito" at bounding box center [259, 71] width 65 height 12
click at [224, 75] on input "Cartão de crédito" at bounding box center [223, 71] width 8 height 8
radio input "true"
radio input "false"
select select "4.98"
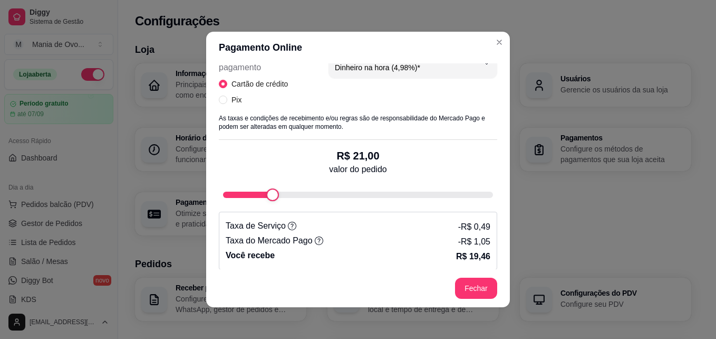
scroll to position [280, 0]
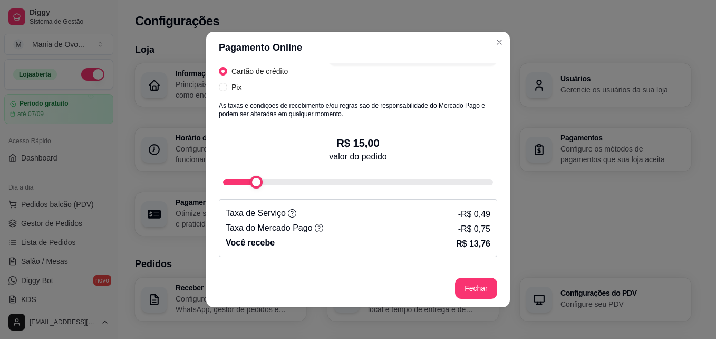
click at [250, 178] on div "fee-calculator" at bounding box center [256, 182] width 13 height 13
click at [348, 185] on div "fee-calculator" at bounding box center [348, 182] width 13 height 13
click at [345, 186] on div "fee-calculator" at bounding box center [351, 182] width 13 height 13
type input "27"
click at [283, 182] on div "fee-calculator" at bounding box center [289, 182] width 13 height 13
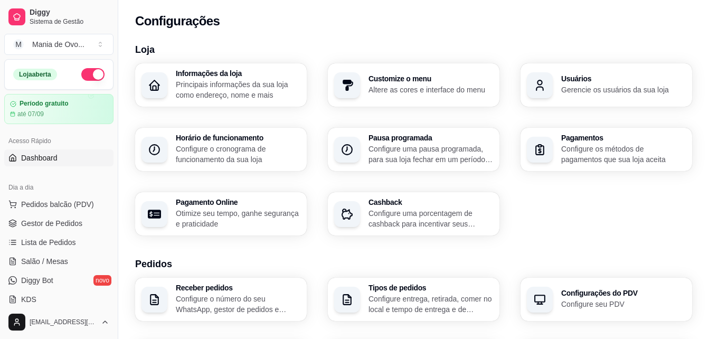
click at [45, 155] on span "Dashboard" at bounding box center [39, 157] width 36 height 11
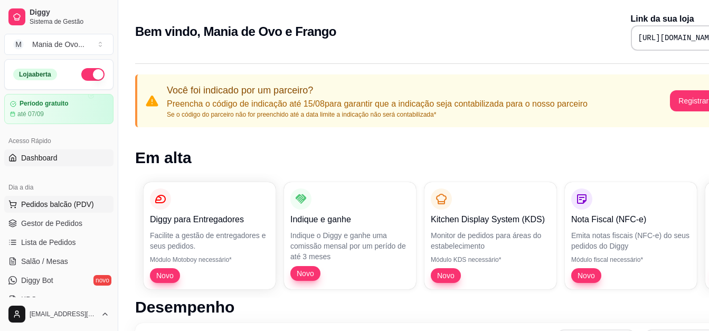
click at [67, 208] on span "Pedidos balcão (PDV)" at bounding box center [57, 204] width 73 height 11
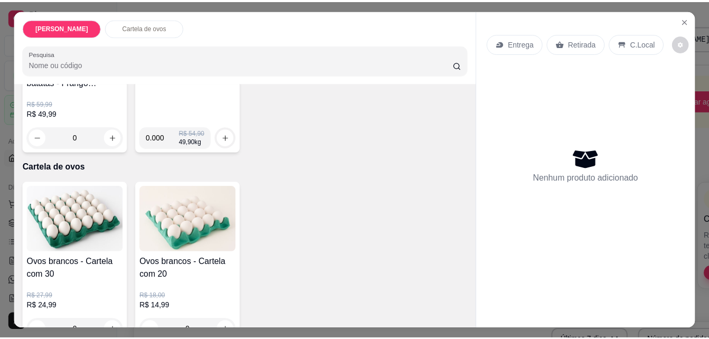
scroll to position [177, 0]
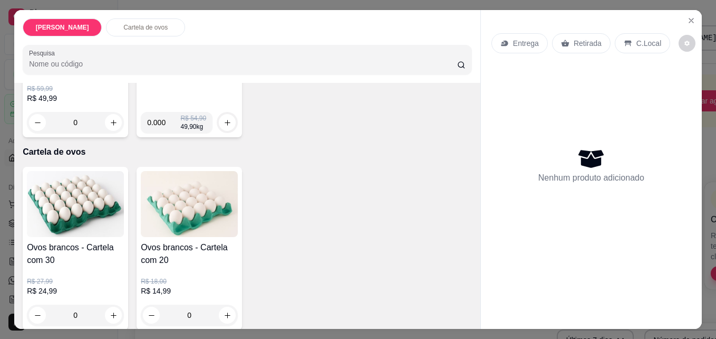
click at [168, 235] on div "Ovos brancos - Cartela com 20 R$ 18,00 R$ 14,99 0" at bounding box center [190, 248] width 106 height 163
click at [695, 12] on div "Entrega Retirada C.Local Nenhum produto adicionado" at bounding box center [591, 160] width 221 height 301
click at [690, 18] on icon "Close" at bounding box center [692, 20] width 4 height 4
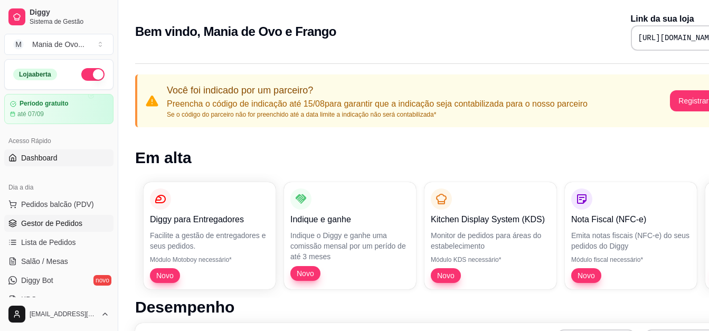
click at [64, 224] on span "Gestor de Pedidos" at bounding box center [51, 223] width 61 height 11
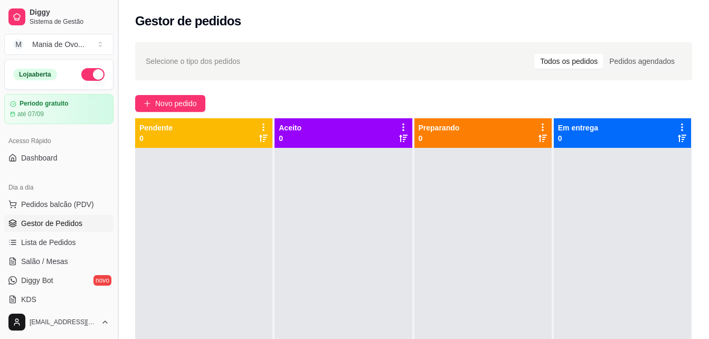
click at [117, 129] on button "Toggle Sidebar" at bounding box center [117, 169] width 8 height 339
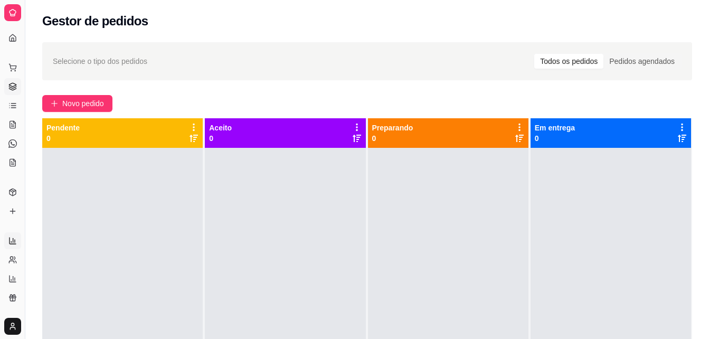
click at [16, 240] on icon at bounding box center [12, 240] width 8 height 8
select select "ALL"
select select "0"
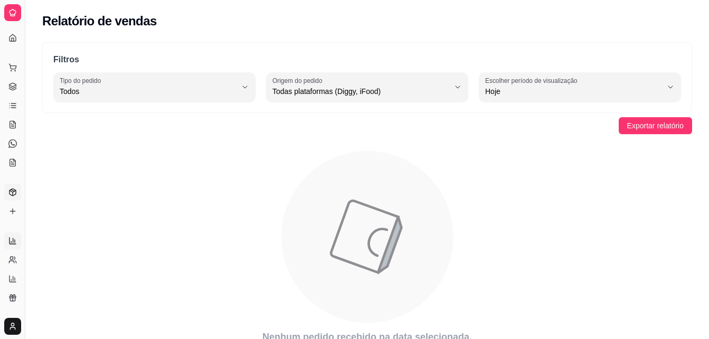
click at [6, 186] on link "Produtos" at bounding box center [12, 192] width 17 height 17
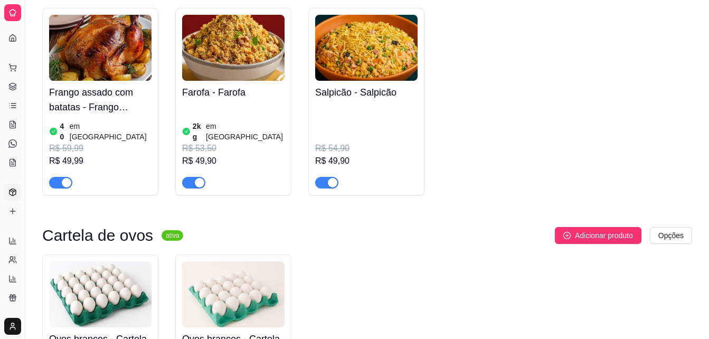
scroll to position [136, 0]
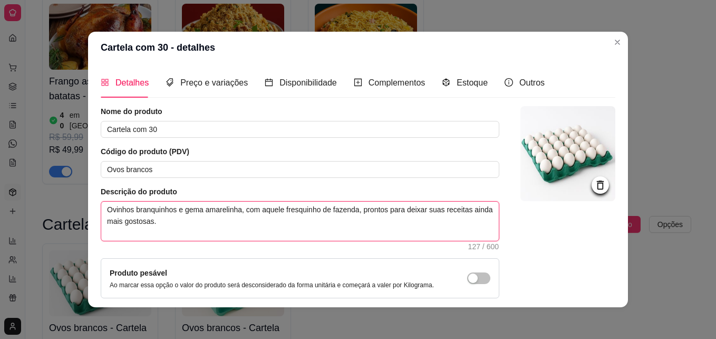
drag, startPoint x: 174, startPoint y: 225, endPoint x: 91, endPoint y: 205, distance: 85.7
click at [91, 205] on div "Detalhes Preço e variações Disponibilidade Complementos Estoque Outros Nome do …" at bounding box center [358, 185] width 540 height 244
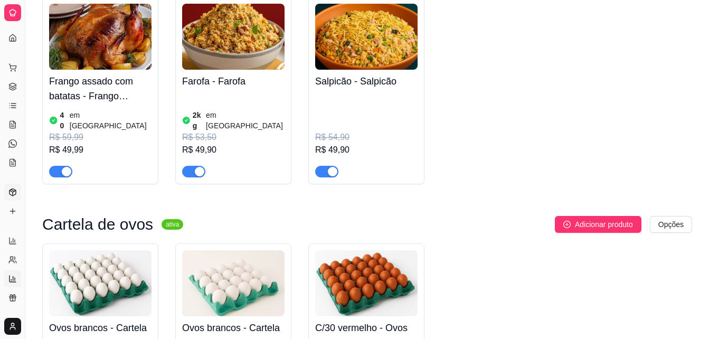
click at [10, 281] on icon at bounding box center [12, 278] width 8 height 8
select select "TOTAL_OF_ORDERS"
select select "7"
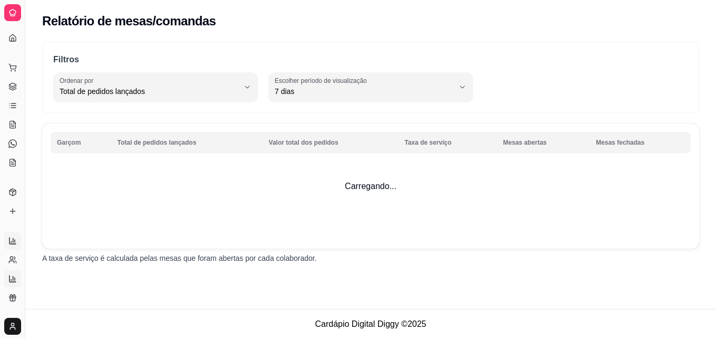
click at [11, 243] on icon at bounding box center [12, 240] width 8 height 8
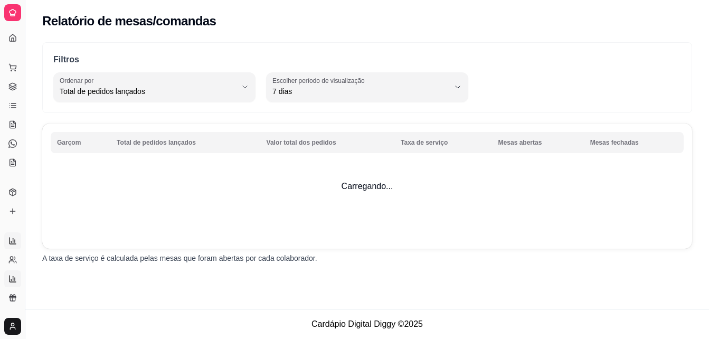
select select "ALL"
select select "0"
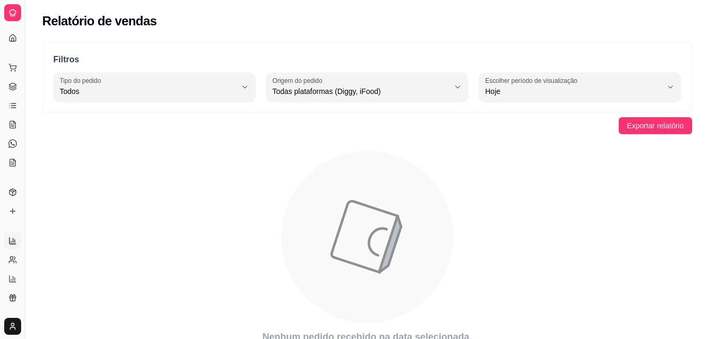
drag, startPoint x: 15, startPoint y: 305, endPoint x: 9, endPoint y: 335, distance: 29.5
click at [9, 335] on div "Diggy Sistema de Gestão M Mania de Ovo ... Loja aberta Período gratuito até 07/…" at bounding box center [12, 169] width 25 height 339
click at [11, 323] on html "Diggy Sistema de Gestão M Mania de Ovo ... Loja aberta Período gratuito até 07/…" at bounding box center [354, 169] width 709 height 339
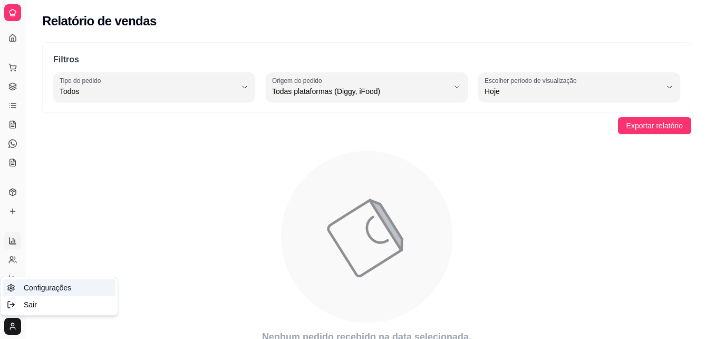
click at [37, 284] on span "Configurações" at bounding box center [47, 287] width 47 height 11
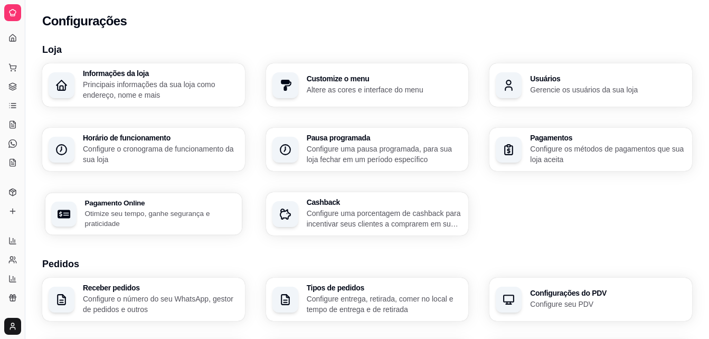
click at [169, 214] on p "Otimize seu tempo, ganhe segurança e praticidade" at bounding box center [159, 218] width 151 height 21
select select "4.98"
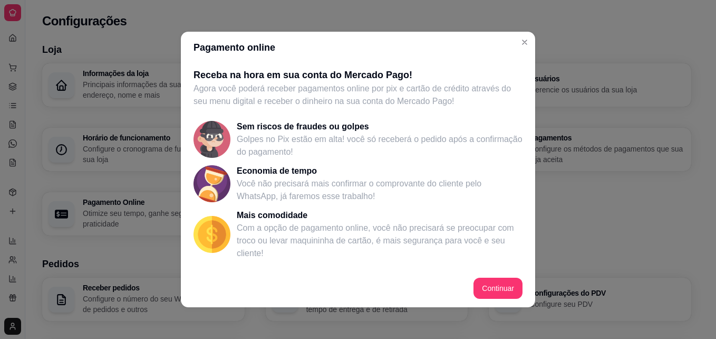
click at [469, 283] on footer "Continuar" at bounding box center [358, 288] width 355 height 38
click at [478, 286] on button "Continuar" at bounding box center [498, 288] width 47 height 21
select select "4.98"
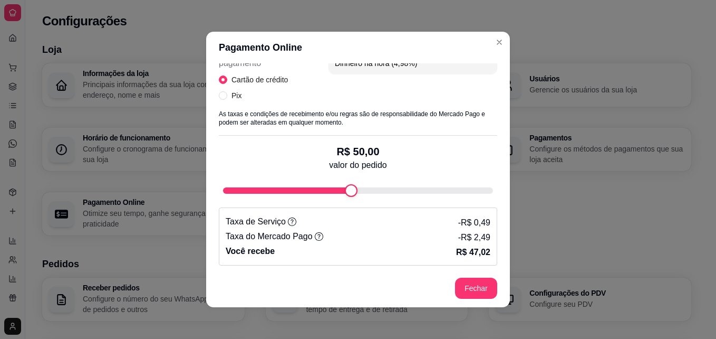
scroll to position [285, 0]
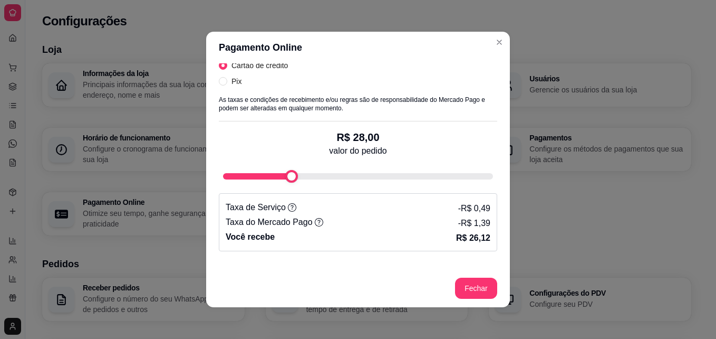
type input "27"
click at [283, 178] on div "fee-calculator" at bounding box center [289, 176] width 13 height 13
